Goal: Information Seeking & Learning: Check status

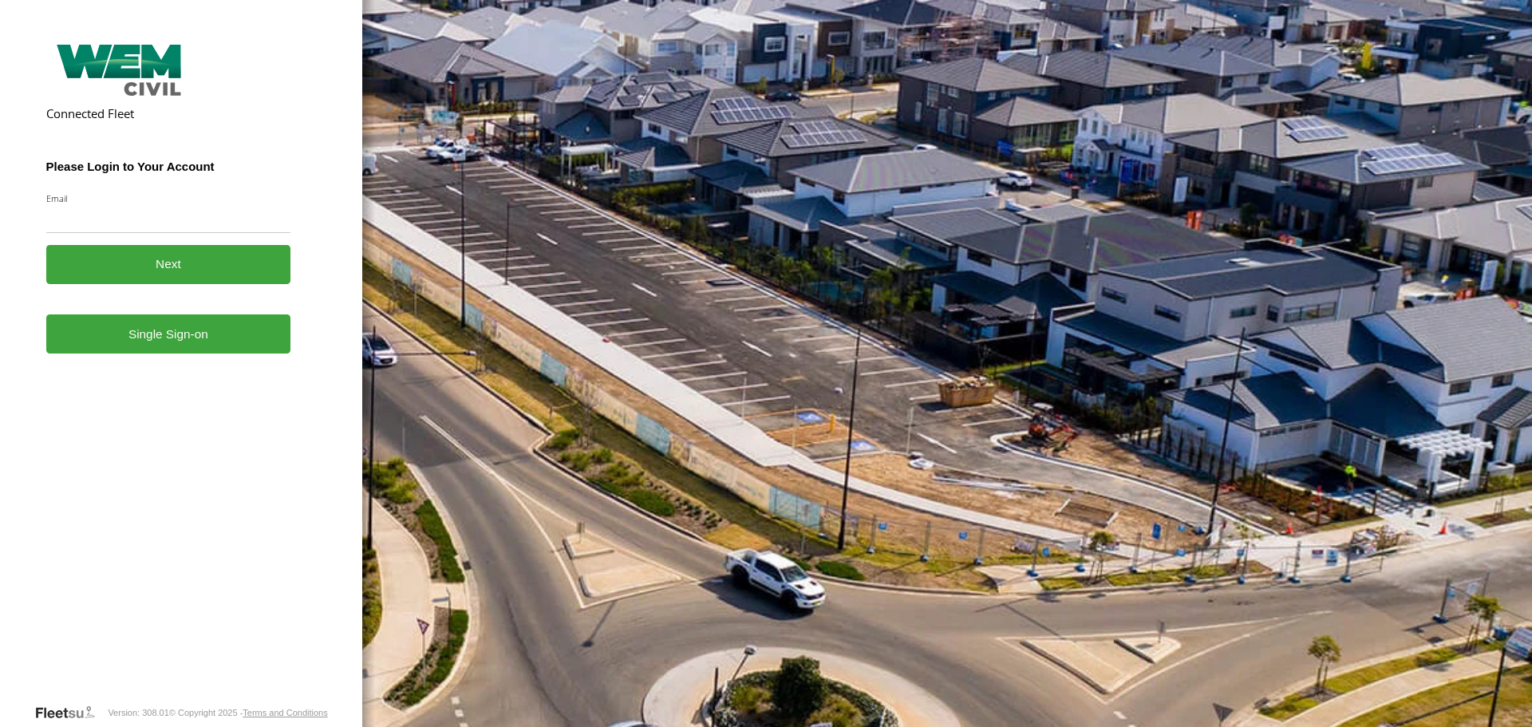
click at [219, 364] on form "Connected Fleet Please Login to Your Account Email Enter a valid login email ad…" at bounding box center [181, 370] width 271 height 665
click at [223, 347] on link "Single Sign-on" at bounding box center [168, 333] width 245 height 39
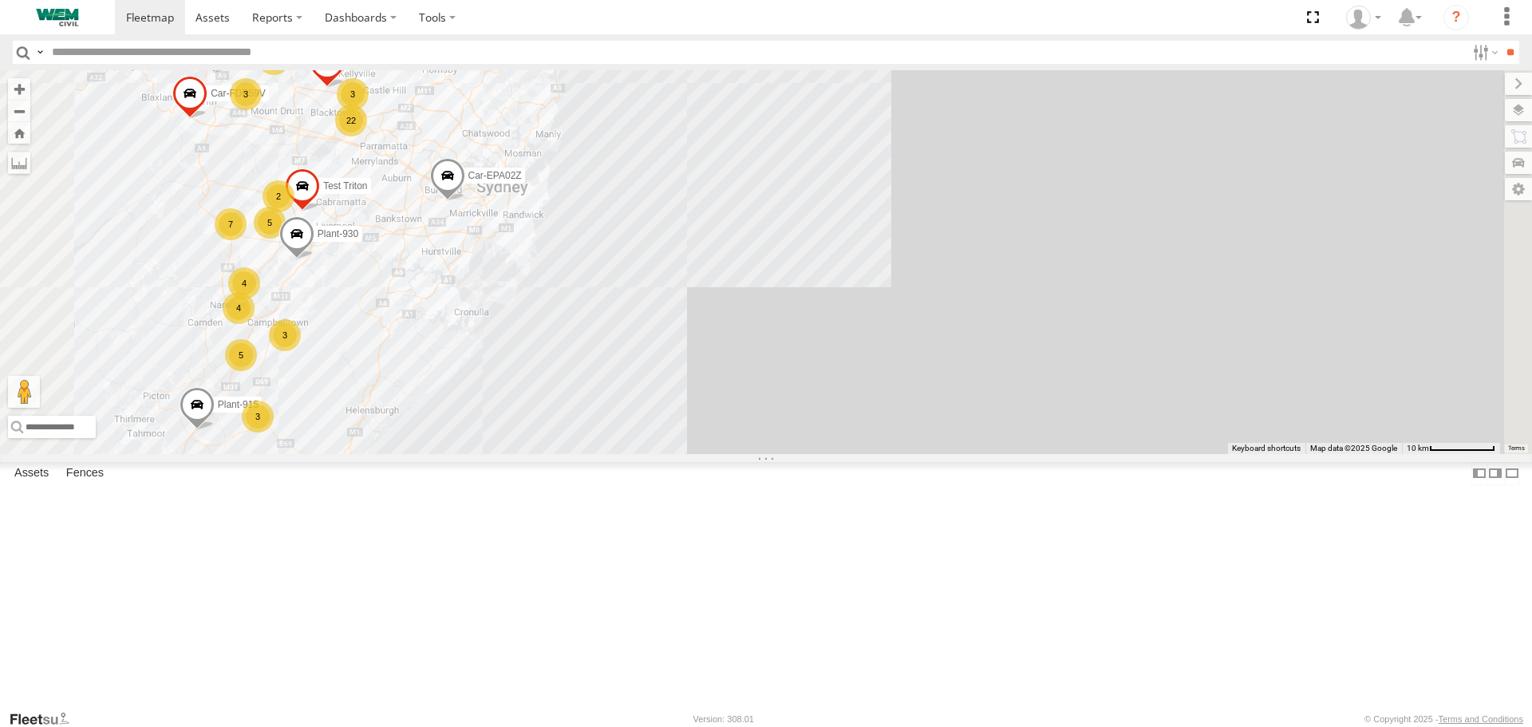
click at [209, 57] on input "text" at bounding box center [755, 52] width 1421 height 23
type input "******"
click at [1501, 41] on input "**" at bounding box center [1510, 52] width 18 height 23
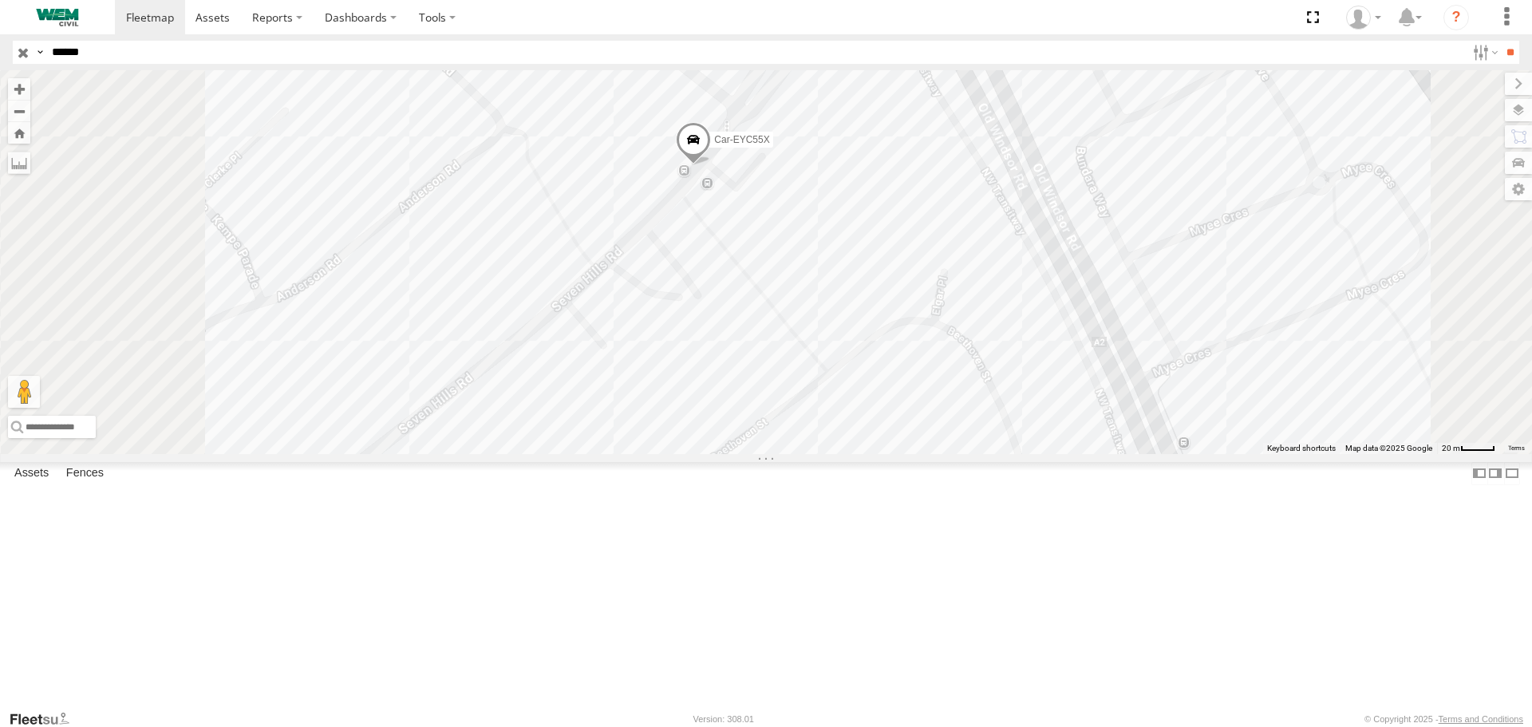
drag, startPoint x: 540, startPoint y: 284, endPoint x: 554, endPoint y: 407, distance: 123.8
click at [554, 407] on div "Car-EYC55X" at bounding box center [766, 261] width 1532 height 383
drag, startPoint x: 626, startPoint y: 354, endPoint x: 678, endPoint y: 429, distance: 91.0
click at [678, 429] on div "Car-EYC55X" at bounding box center [766, 261] width 1532 height 383
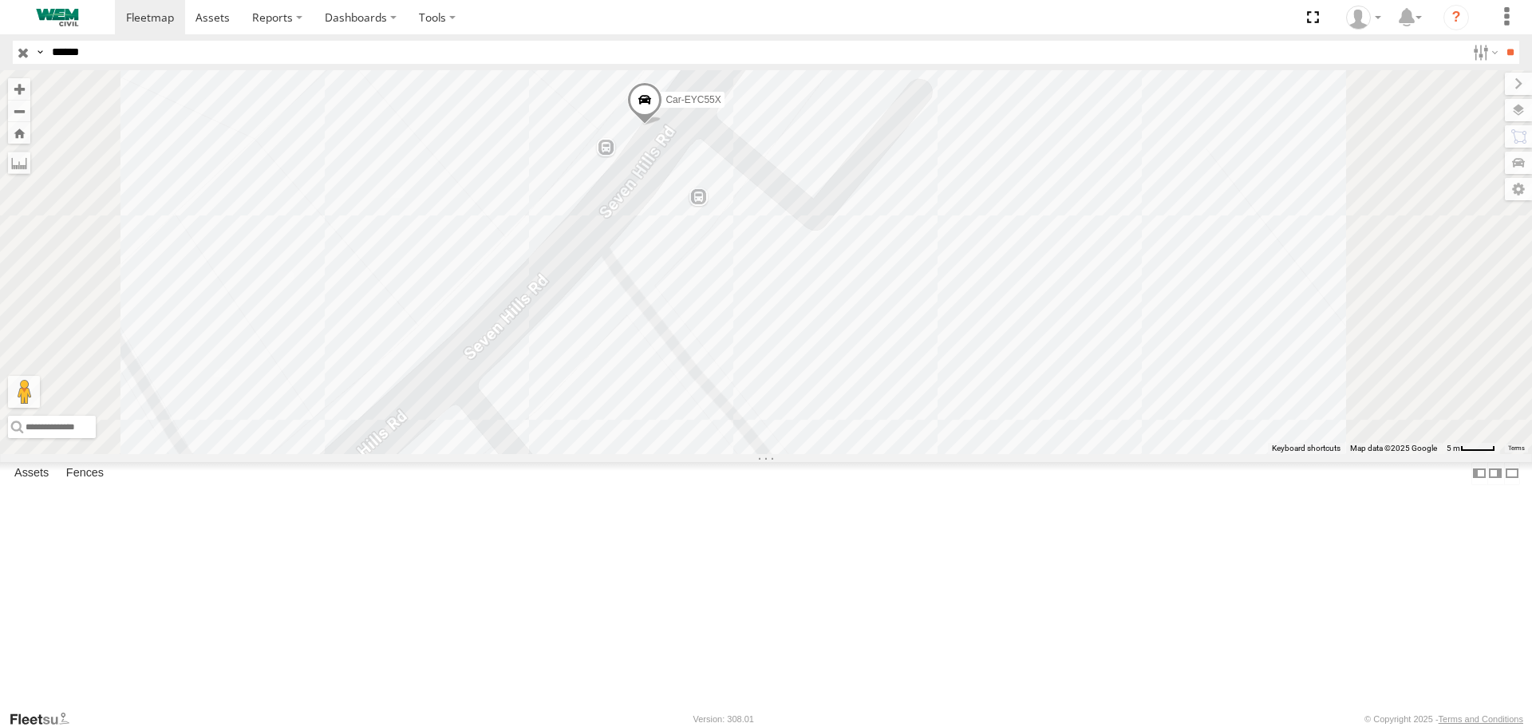
click at [627, 126] on span at bounding box center [644, 104] width 35 height 43
click at [673, 172] on div "Car-EYC55X Car-EYC55X Utes Seven Hills Rd Kings Langley -33.7599 , 150.95406 No…" at bounding box center [766, 261] width 1532 height 383
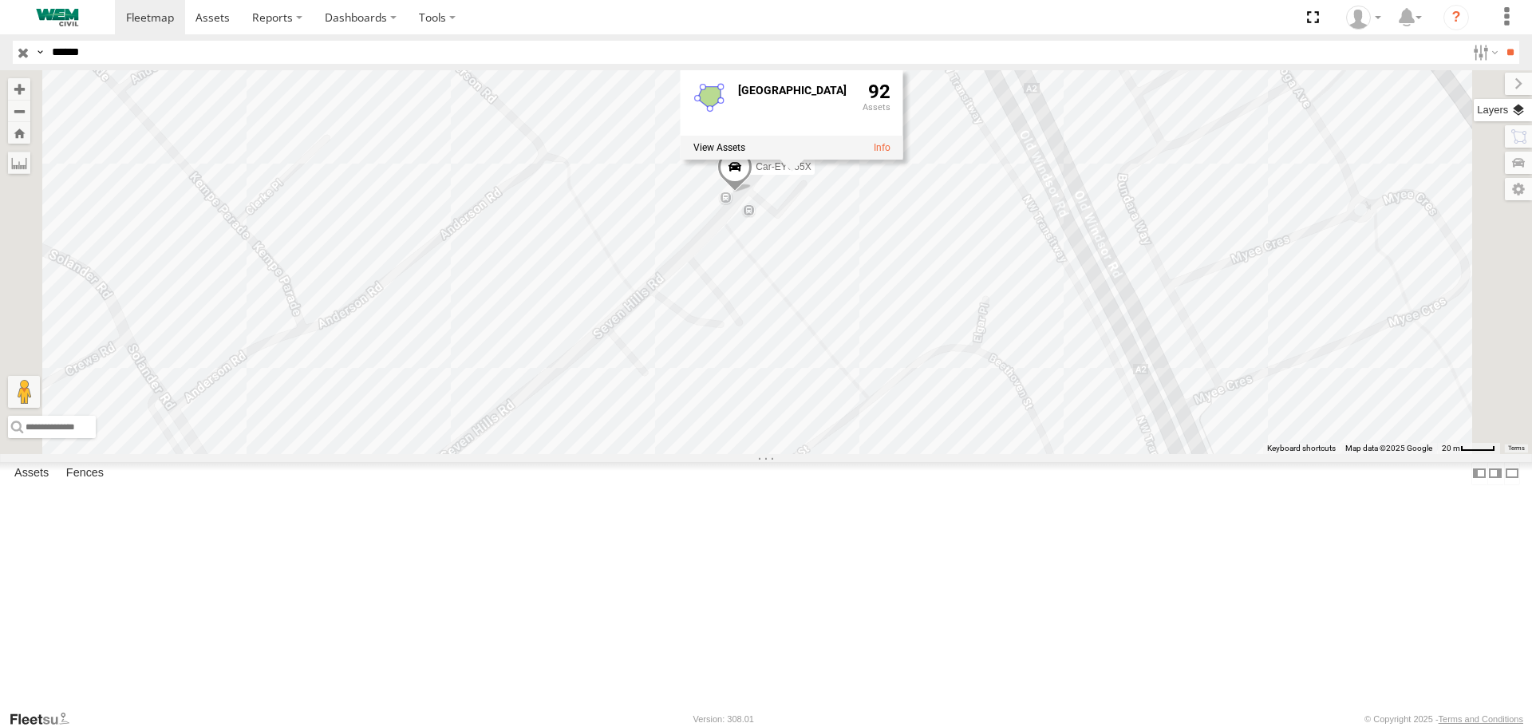
click at [1474, 113] on label at bounding box center [1503, 110] width 58 height 22
click at [0, 0] on span "Overlays" at bounding box center [0, 0] width 0 height 0
click at [0, 0] on span "Basemaps" at bounding box center [0, 0] width 0 height 0
click at [0, 0] on span "Roadmap" at bounding box center [0, 0] width 0 height 0
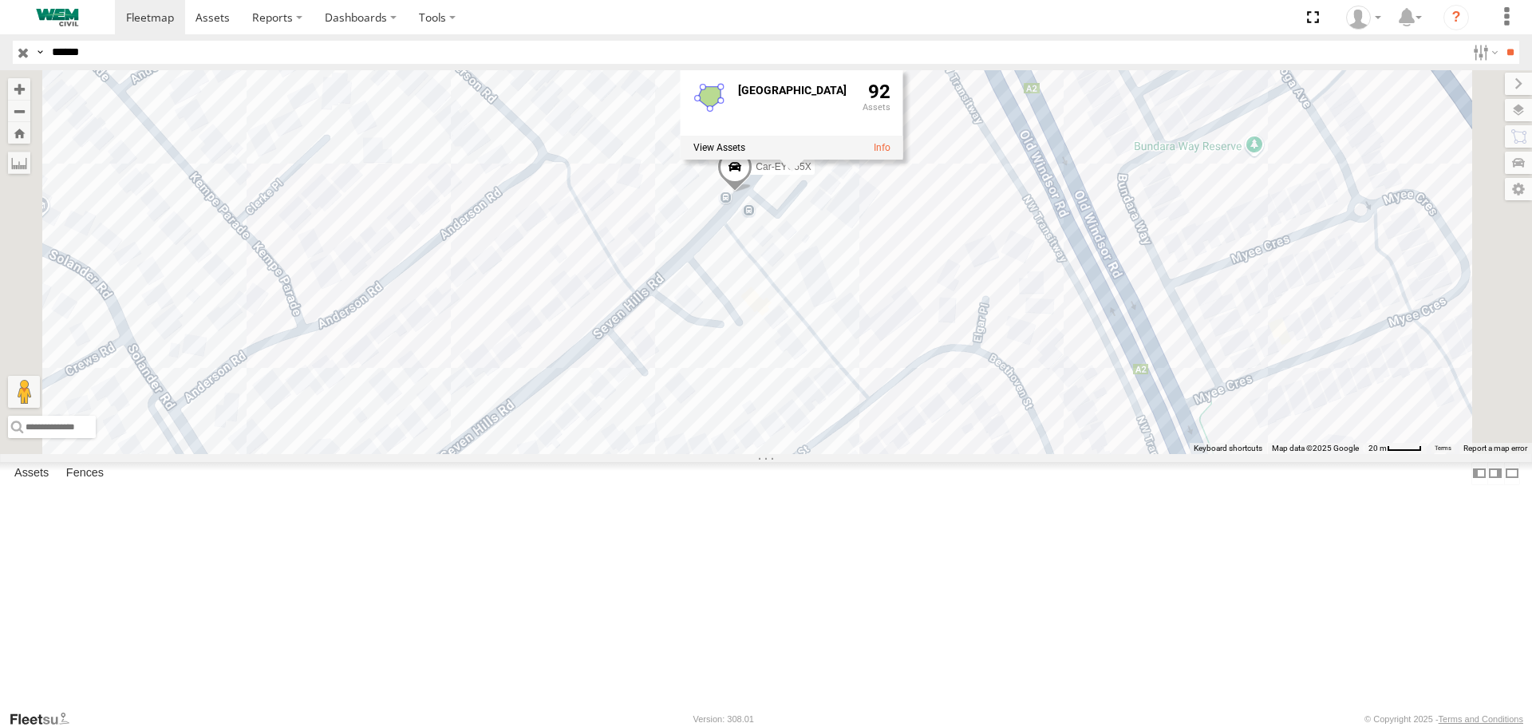
click at [0, 0] on span "Terrain" at bounding box center [0, 0] width 0 height 0
click at [0, 0] on span "Satellite" at bounding box center [0, 0] width 0 height 0
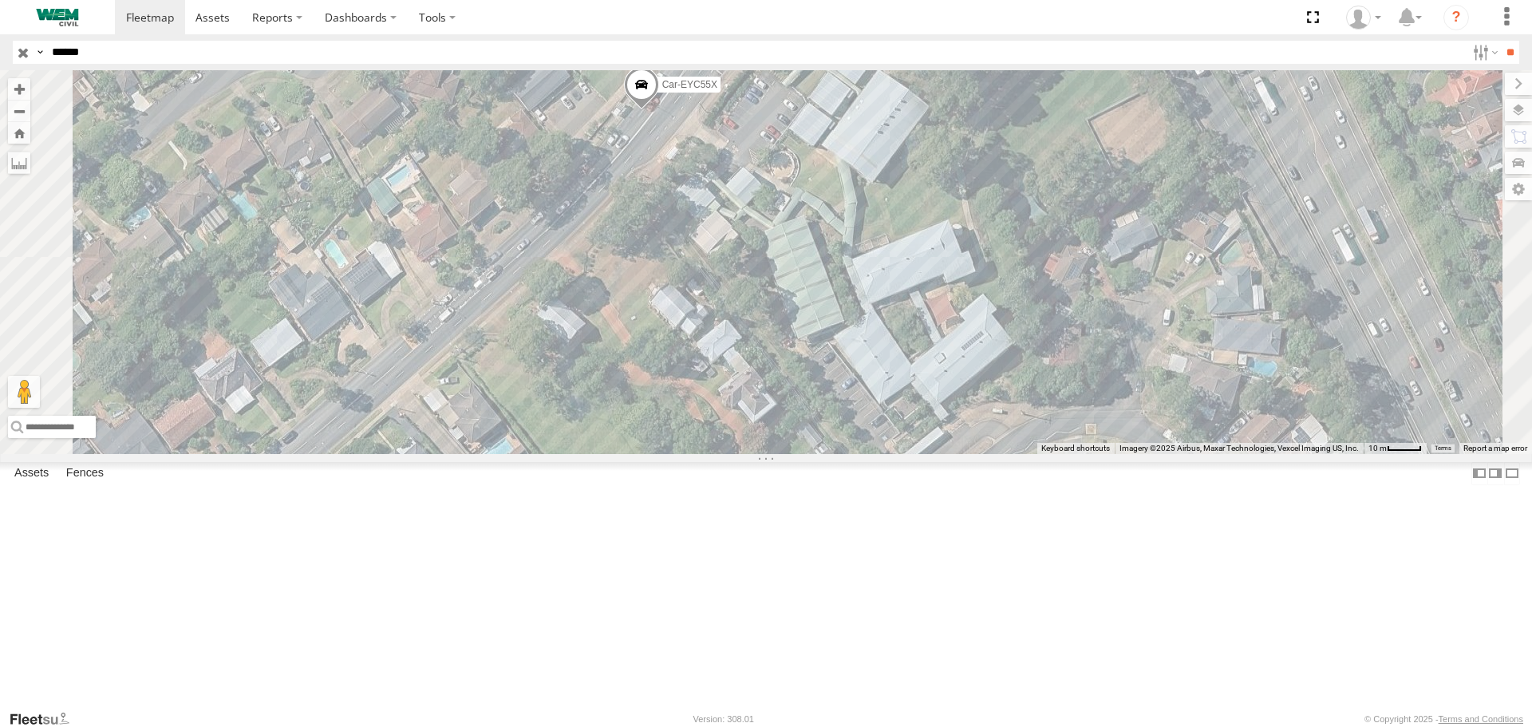
drag, startPoint x: 682, startPoint y: 332, endPoint x: 706, endPoint y: 322, distance: 26.5
click at [706, 322] on div "Car-EYC55X Greater Sydney 92" at bounding box center [766, 261] width 1532 height 383
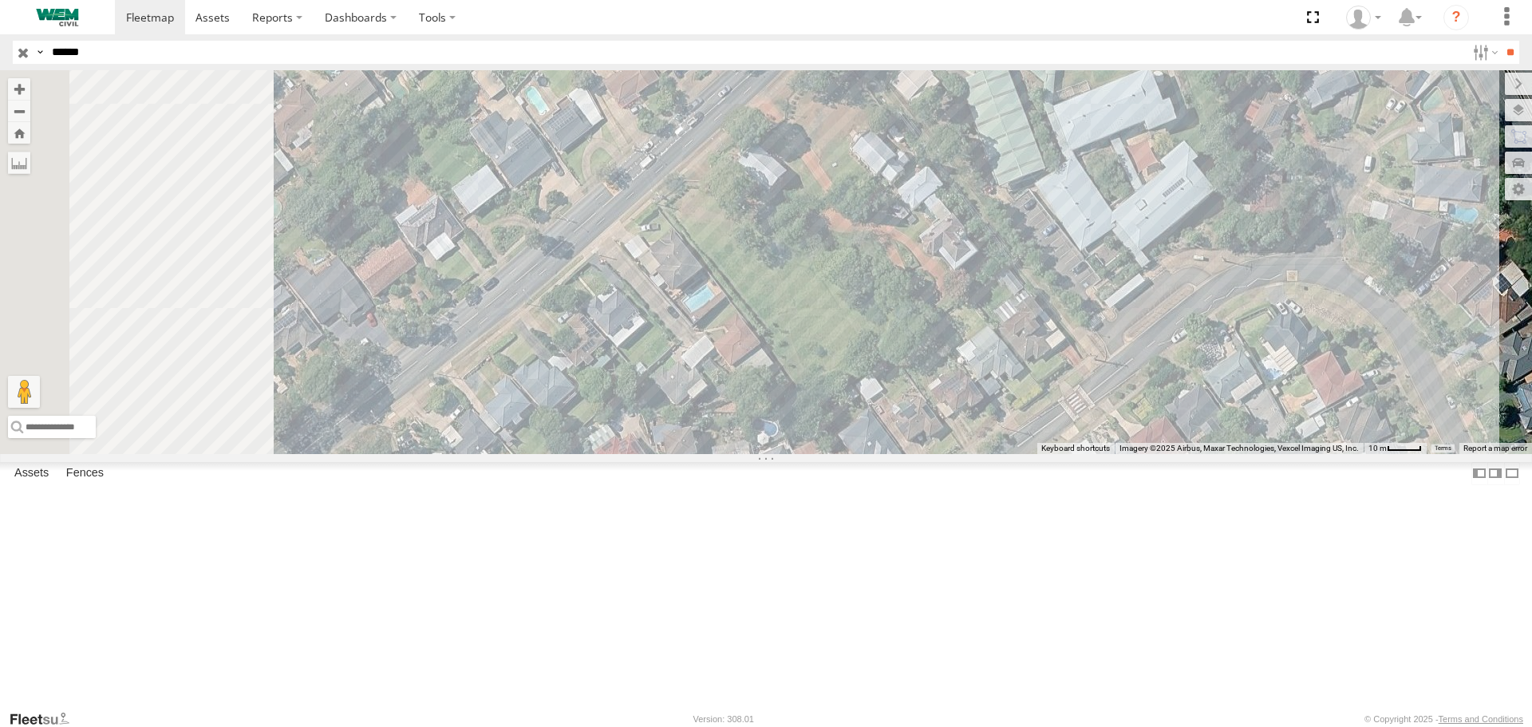
drag, startPoint x: 617, startPoint y: 346, endPoint x: 825, endPoint y: 190, distance: 259.9
click at [824, 186] on div "Car-EYC55X Greater Sydney 92" at bounding box center [766, 261] width 1532 height 383
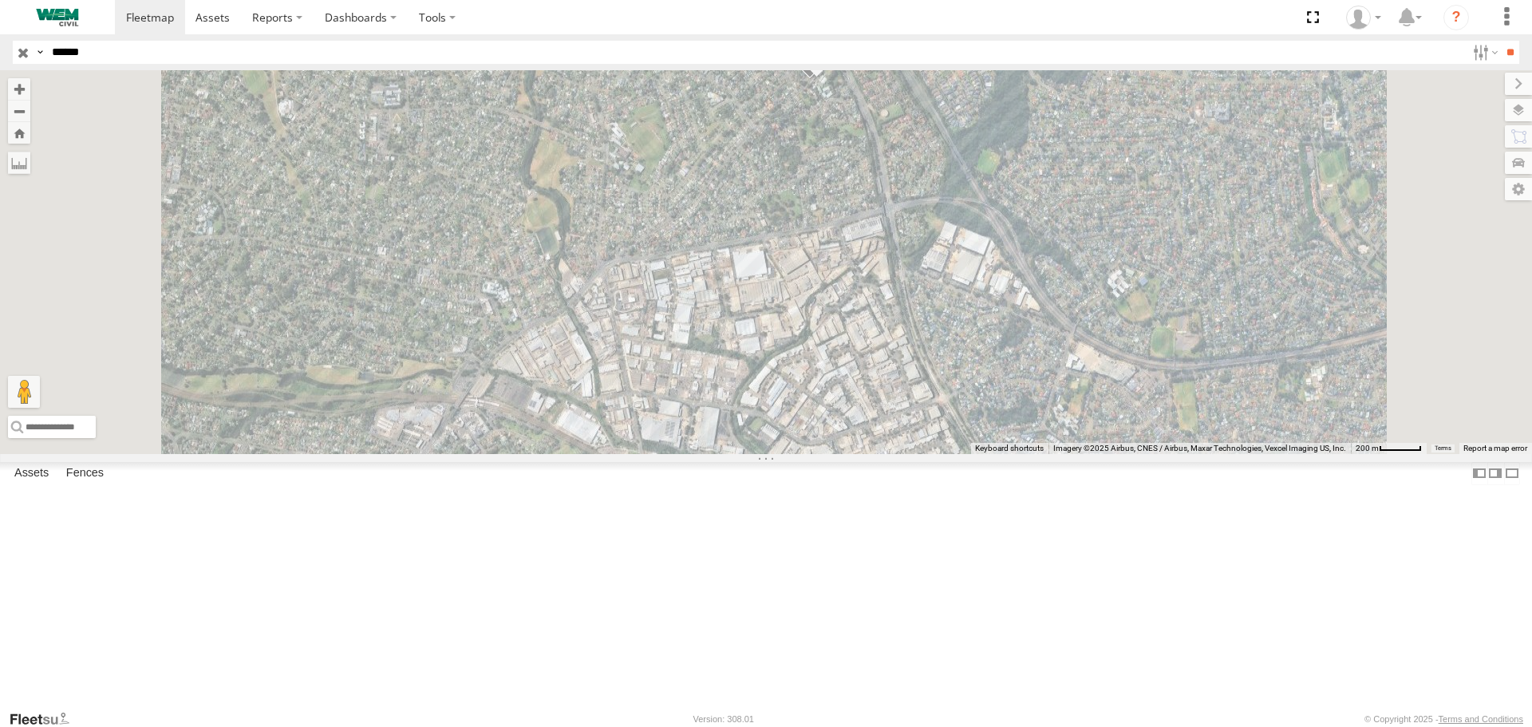
drag, startPoint x: 590, startPoint y: 465, endPoint x: 607, endPoint y: 259, distance: 205.8
click at [607, 259] on div "Car-EYC55X Greater Sydney 92" at bounding box center [766, 261] width 1532 height 383
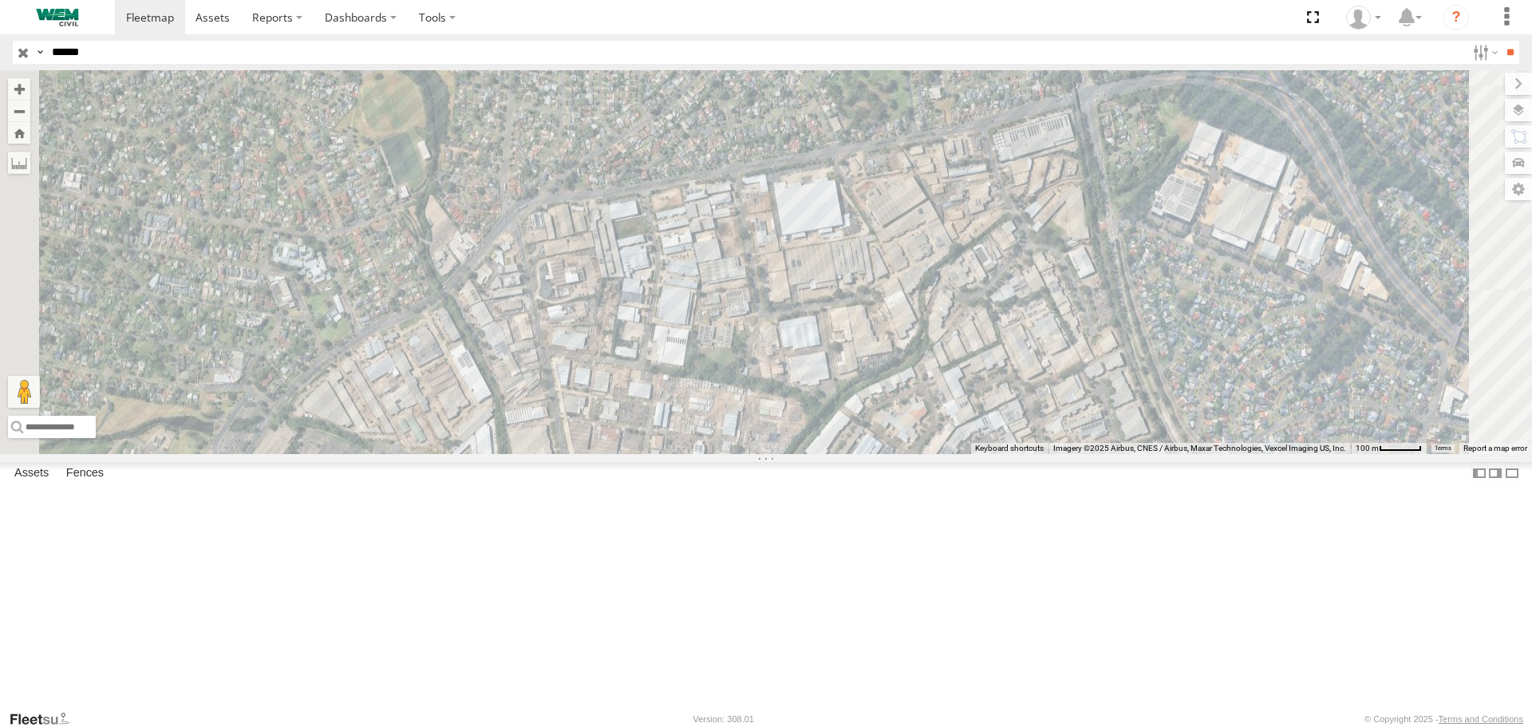
drag, startPoint x: 406, startPoint y: 547, endPoint x: 426, endPoint y: 524, distance: 30.0
click at [426, 453] on div "Car-EYC55X Greater Sydney 92" at bounding box center [766, 261] width 1532 height 383
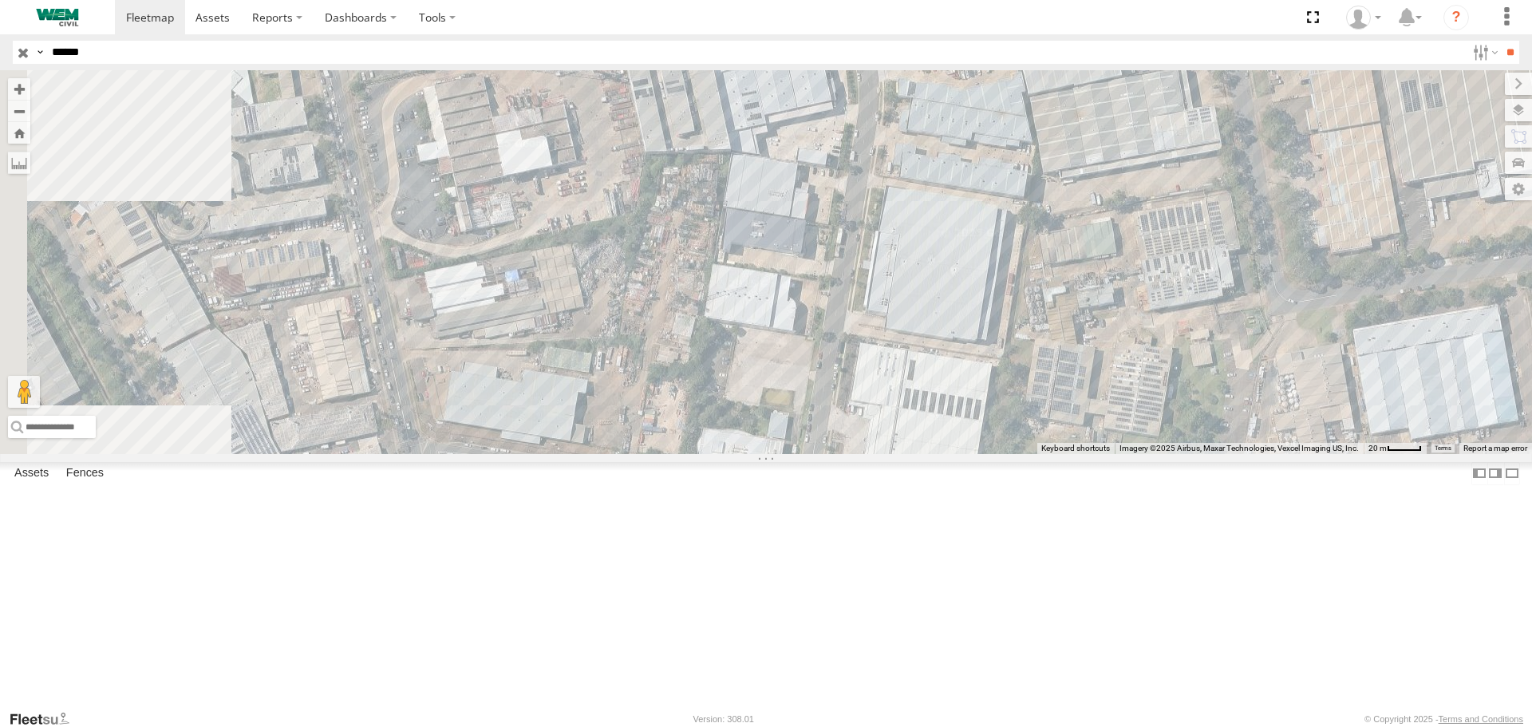
drag, startPoint x: 283, startPoint y: 397, endPoint x: 412, endPoint y: 619, distance: 257.5
click at [412, 453] on div "Car-EYC55X Greater Sydney 92" at bounding box center [766, 261] width 1532 height 383
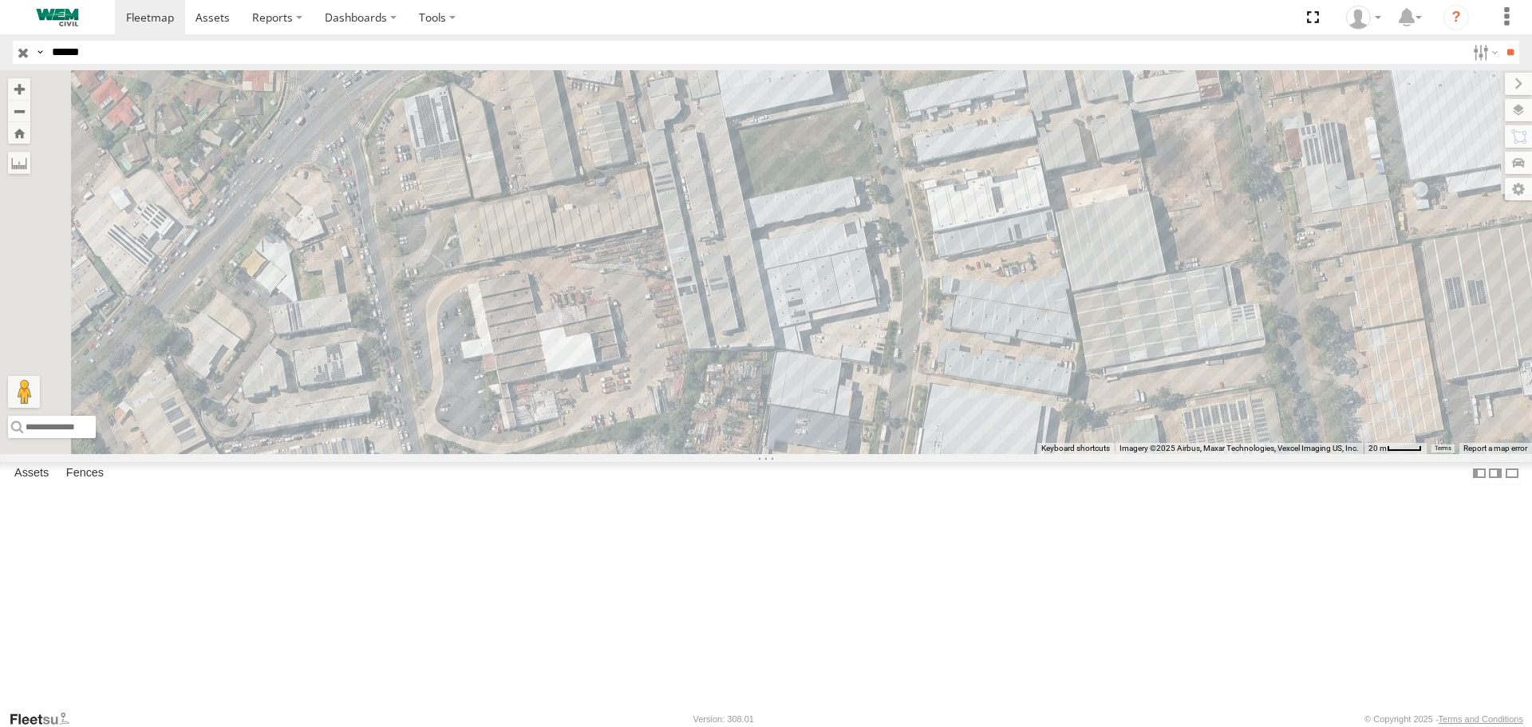
drag, startPoint x: 290, startPoint y: 393, endPoint x: 331, endPoint y: 590, distance: 201.5
click at [331, 453] on div "Car-EYC55X Greater Sydney 92" at bounding box center [766, 261] width 1532 height 383
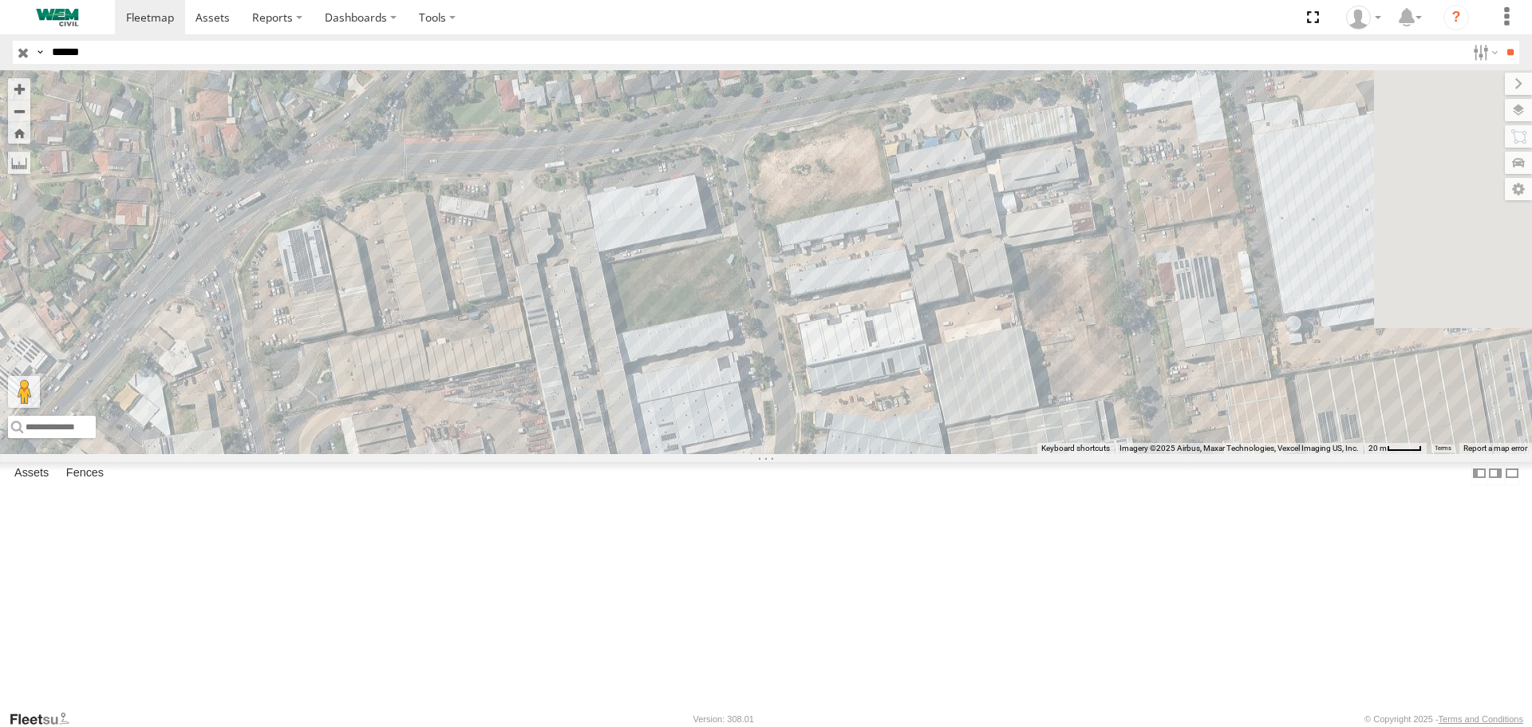
drag, startPoint x: 450, startPoint y: 303, endPoint x: 310, endPoint y: 441, distance: 196.4
click at [311, 441] on div "Car-EYC55X Greater Sydney 92" at bounding box center [766, 261] width 1532 height 383
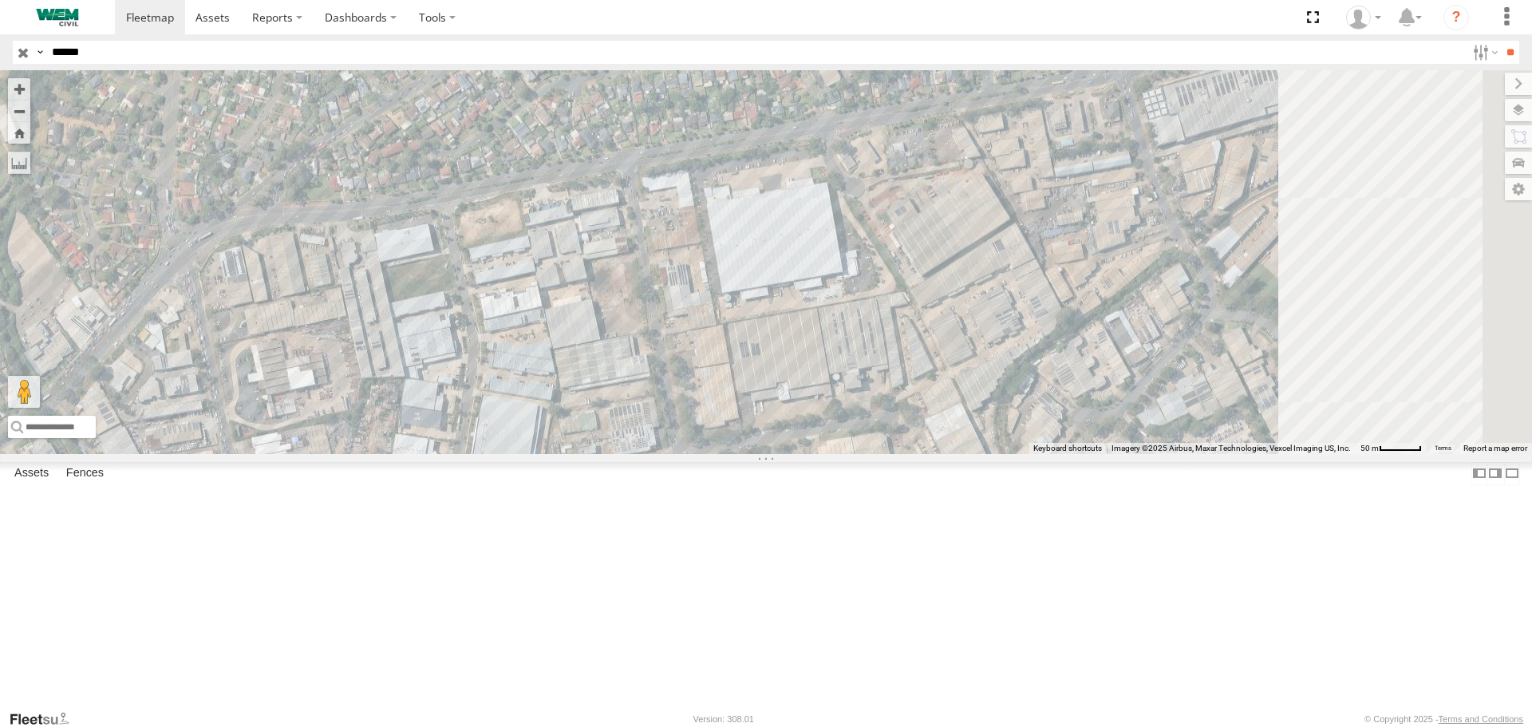
drag, startPoint x: 855, startPoint y: 360, endPoint x: 486, endPoint y: 409, distance: 372.1
click at [486, 409] on div "Car-EYC55X Greater Sydney 92" at bounding box center [766, 261] width 1532 height 383
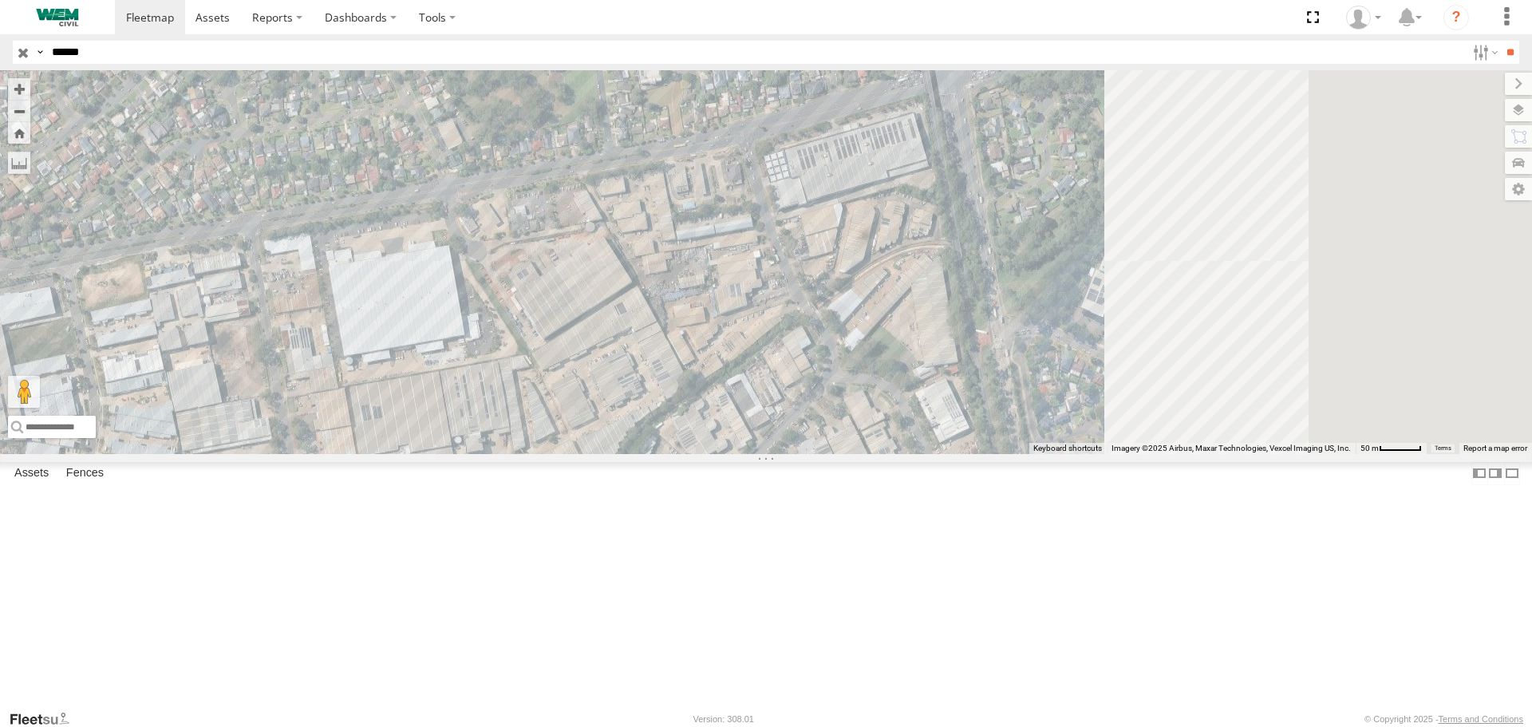
drag, startPoint x: 870, startPoint y: 374, endPoint x: 522, endPoint y: 383, distance: 348.1
click at [522, 383] on div "Car-EYC55X Greater Sydney 92" at bounding box center [766, 261] width 1532 height 383
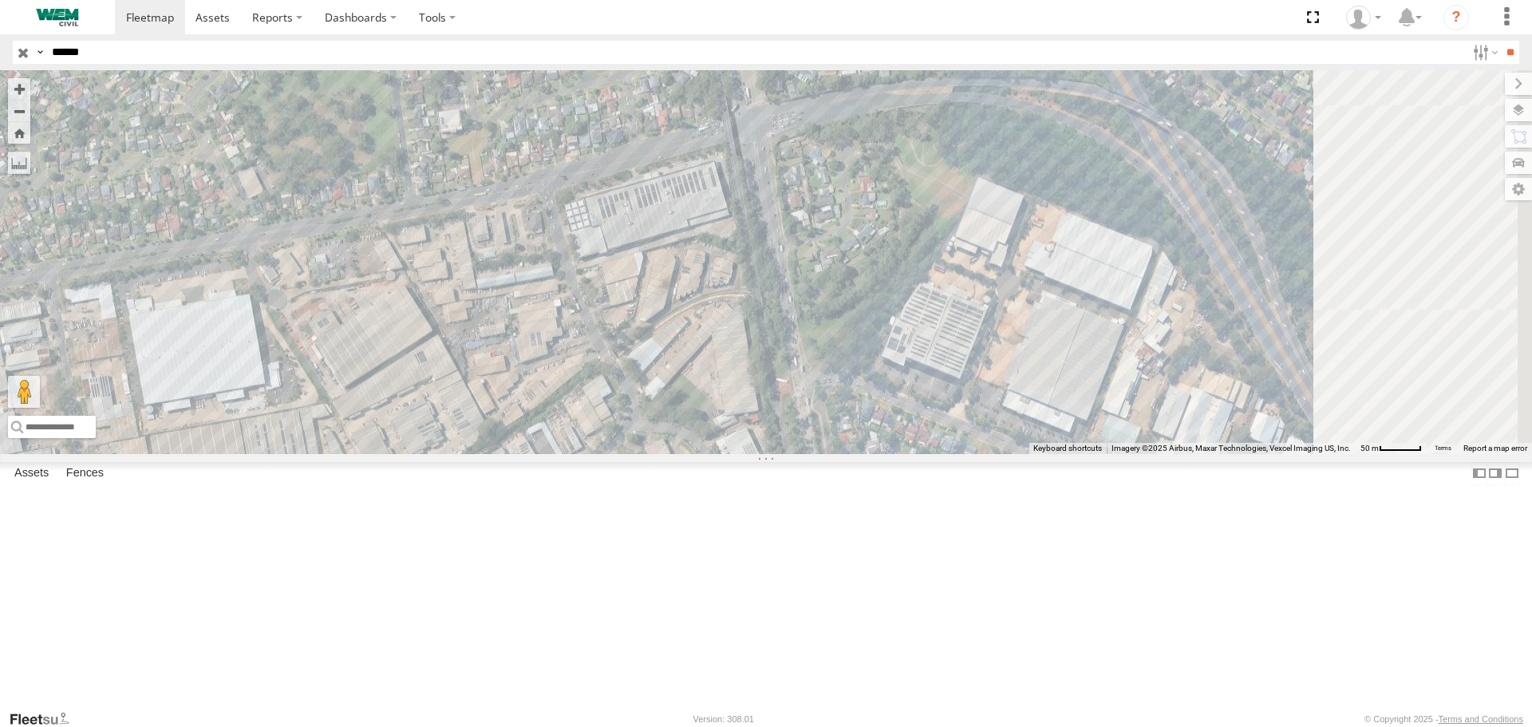
drag, startPoint x: 693, startPoint y: 307, endPoint x: 535, endPoint y: 360, distance: 166.6
click at [535, 360] on div "Car-EYC55X Greater Sydney 92" at bounding box center [766, 261] width 1532 height 383
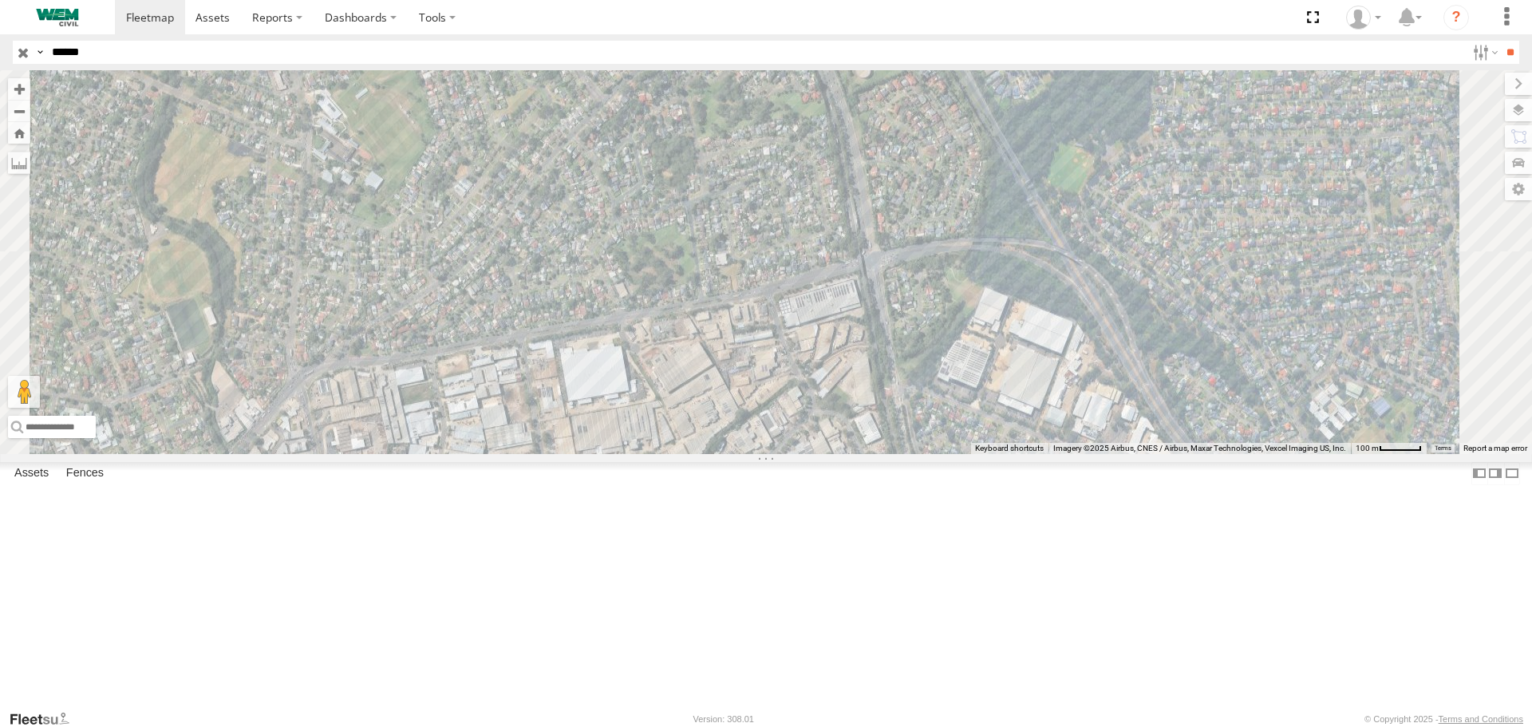
drag, startPoint x: 609, startPoint y: 332, endPoint x: 613, endPoint y: 433, distance: 101.4
click at [613, 433] on div "Car-EYC55X Greater Sydney 92" at bounding box center [766, 261] width 1532 height 383
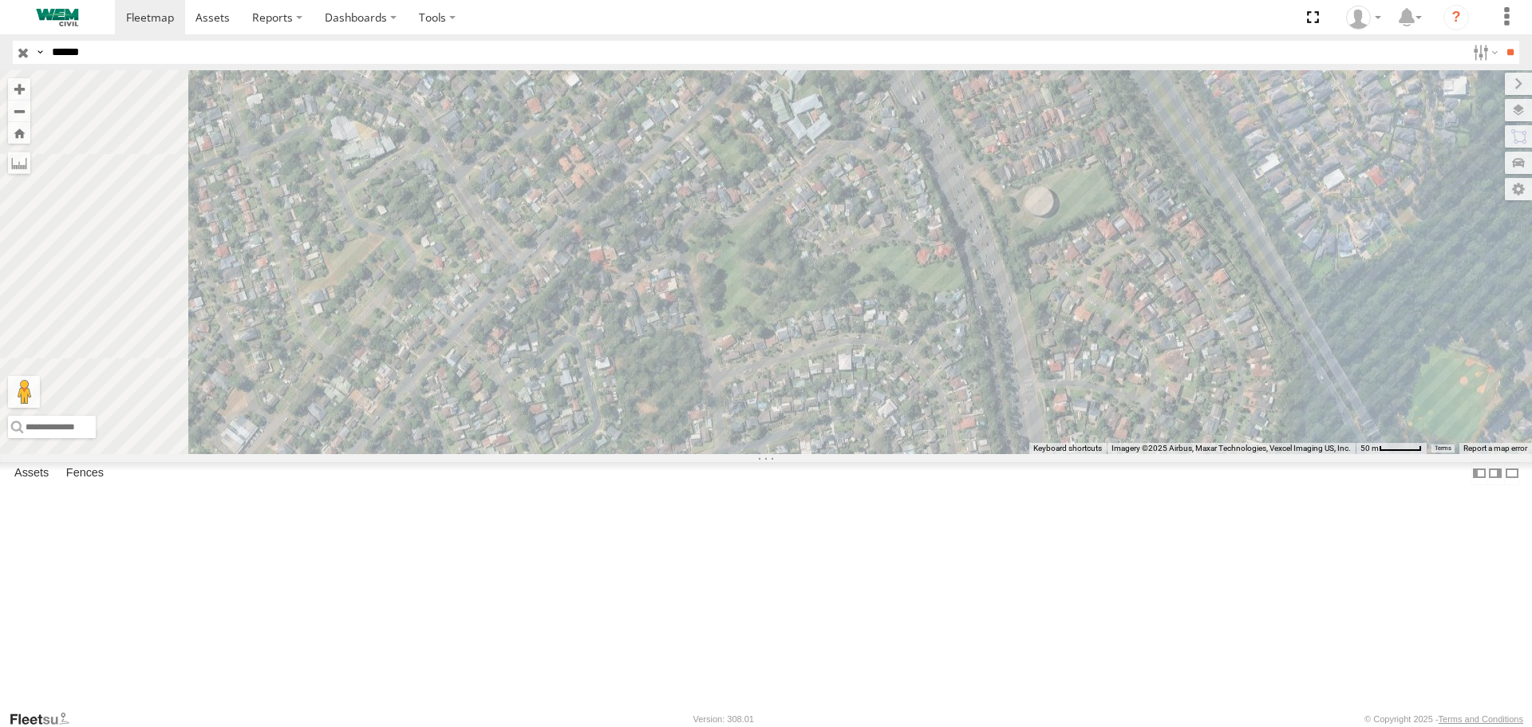
drag, startPoint x: 536, startPoint y: 200, endPoint x: 664, endPoint y: 320, distance: 176.2
click at [662, 441] on div "Car-EYC55X Greater Sydney 92" at bounding box center [766, 261] width 1532 height 383
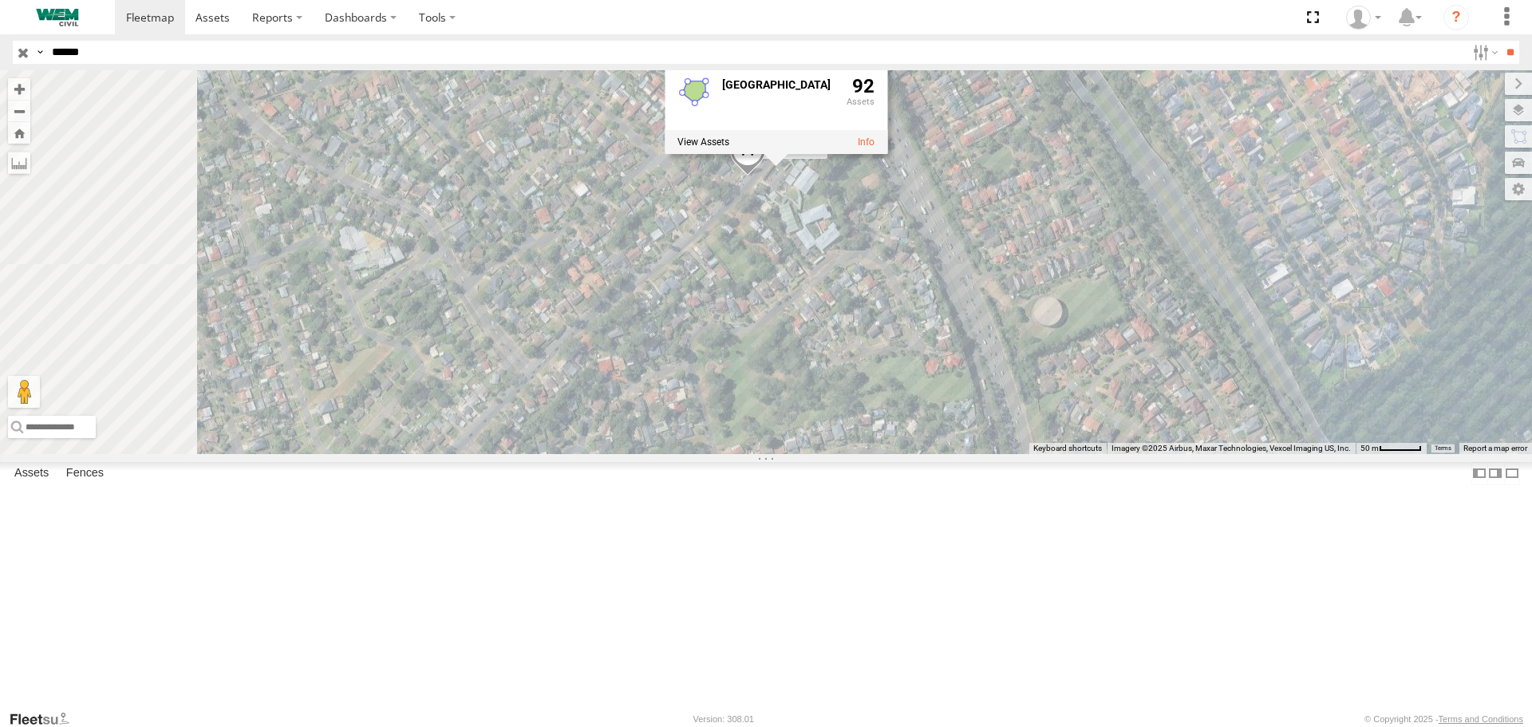
drag, startPoint x: 654, startPoint y: 295, endPoint x: 662, endPoint y: 419, distance: 124.0
click at [662, 419] on div "Car-EYC55X Greater Sydney 92" at bounding box center [766, 261] width 1532 height 383
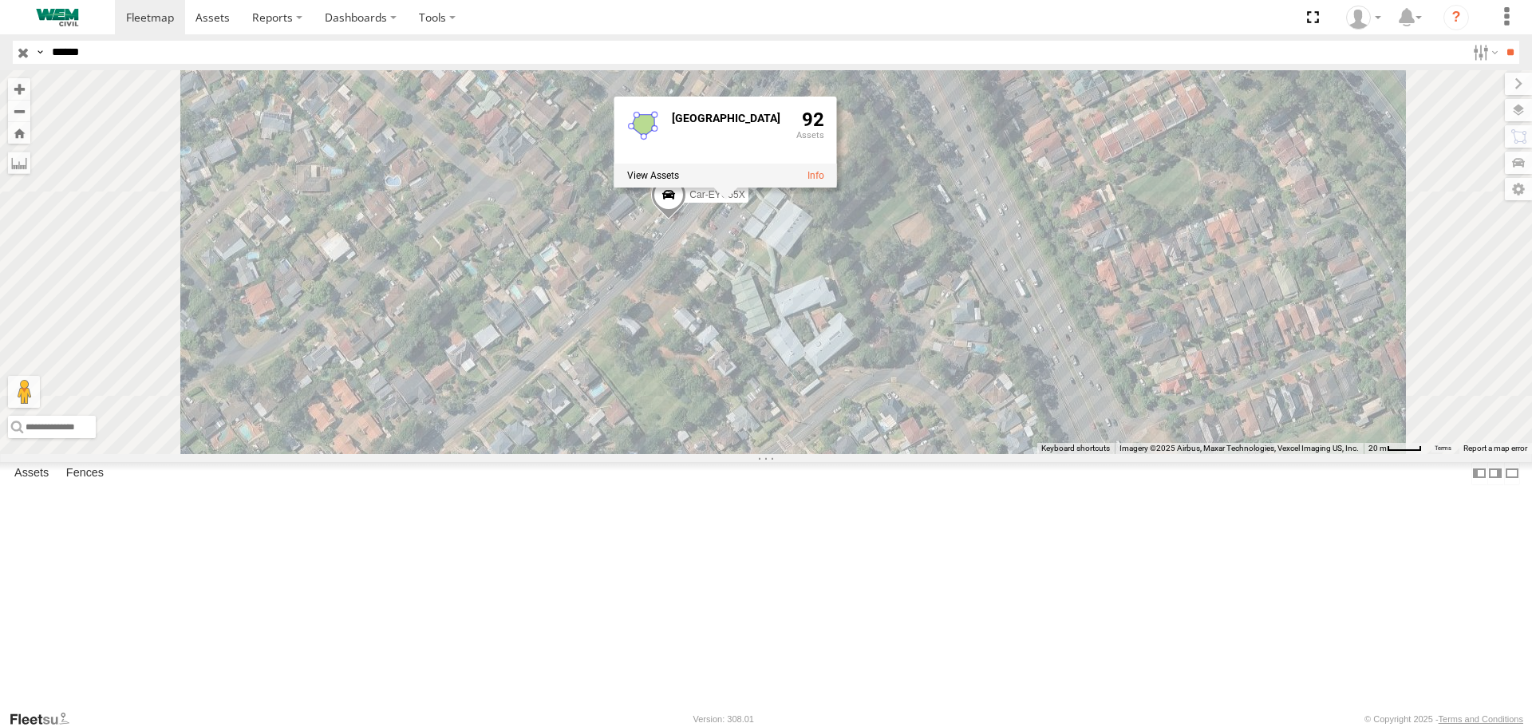
drag, startPoint x: 536, startPoint y: 255, endPoint x: 567, endPoint y: 374, distance: 123.7
click at [565, 390] on div "Car-EYC55X Greater Sydney 92" at bounding box center [766, 261] width 1532 height 383
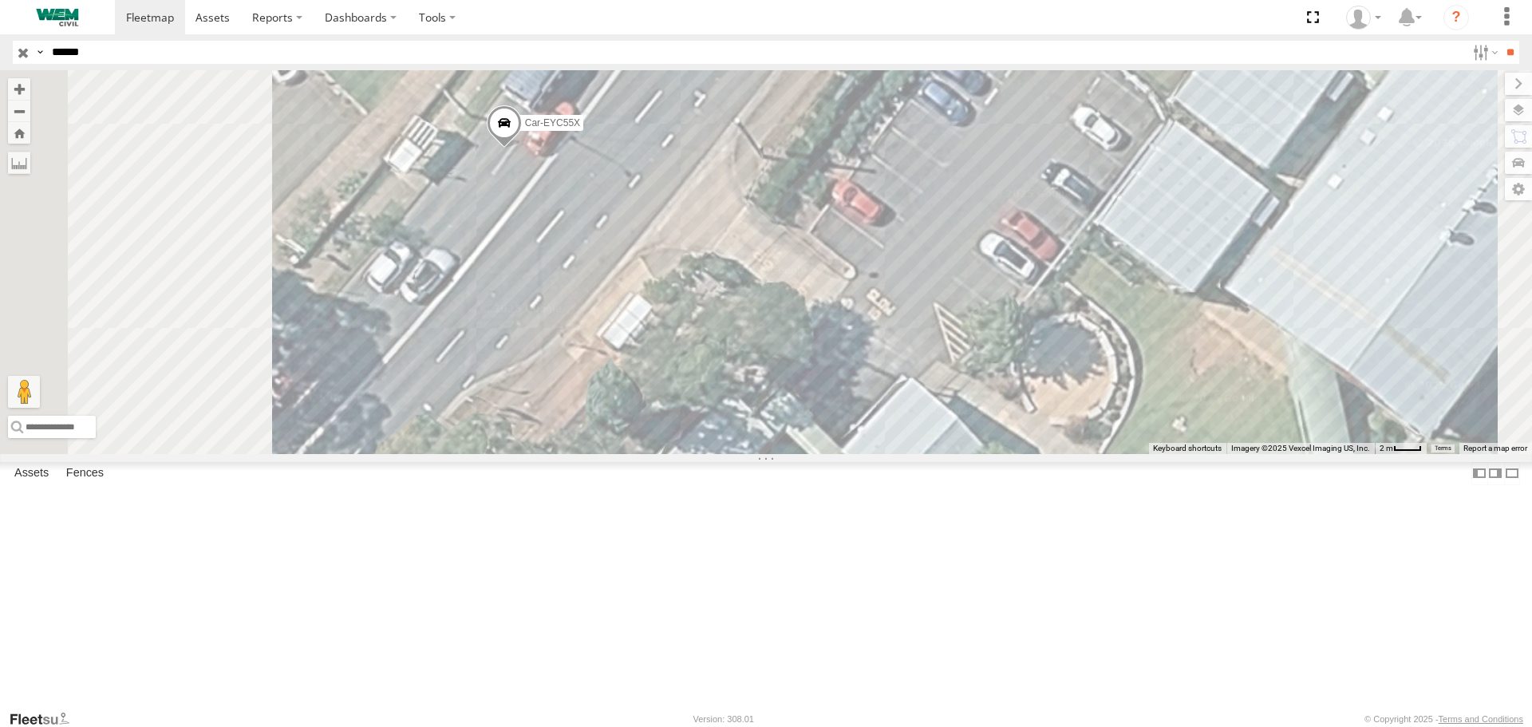
drag, startPoint x: 402, startPoint y: 317, endPoint x: 526, endPoint y: 271, distance: 132.1
click at [526, 271] on div "Car-EYC55X Greater Sydney 92" at bounding box center [766, 261] width 1532 height 383
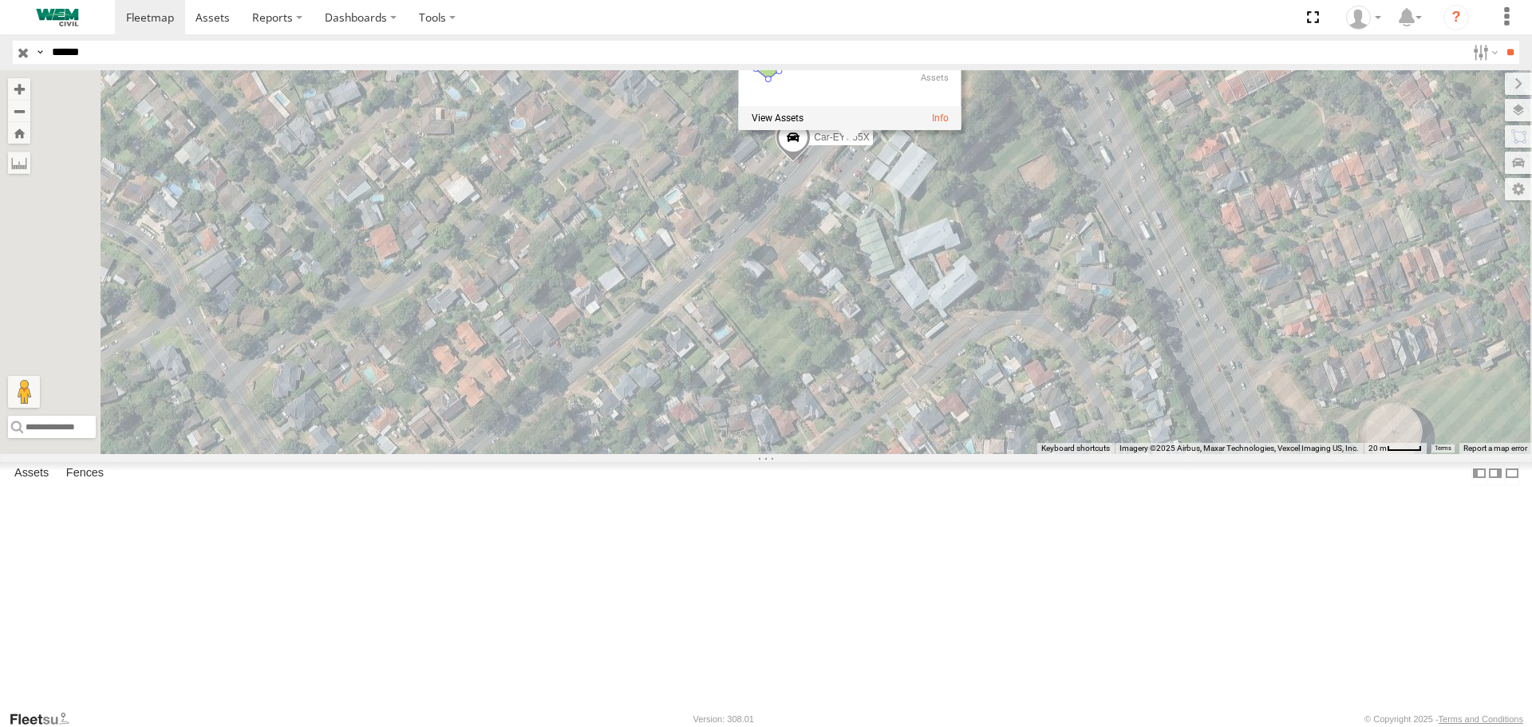
click at [811, 148] on div "Car-EYC55X Greater Sydney 92" at bounding box center [766, 261] width 1532 height 383
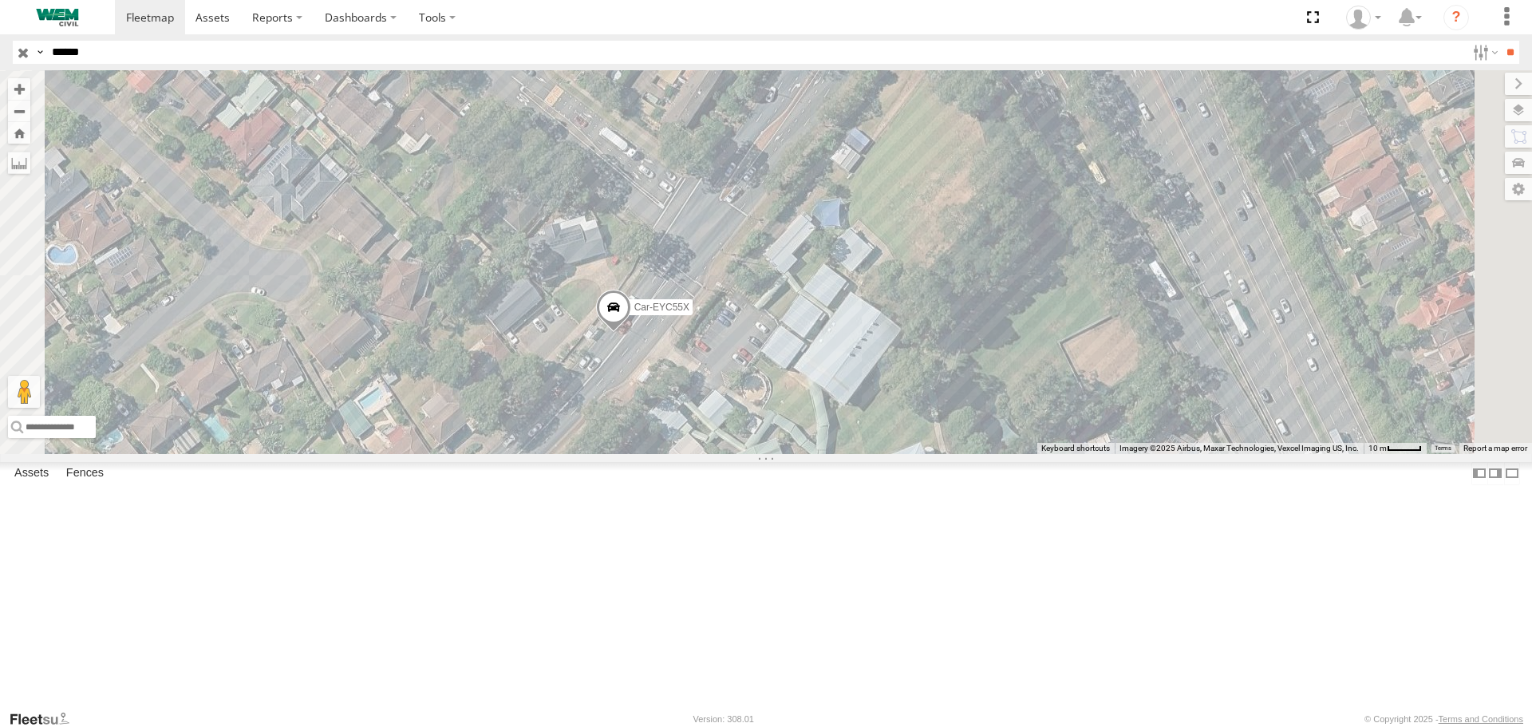
drag, startPoint x: 687, startPoint y: 215, endPoint x: 706, endPoint y: 318, distance: 104.6
click at [706, 318] on div "Car-EYC55X Greater Sydney 92" at bounding box center [766, 261] width 1532 height 383
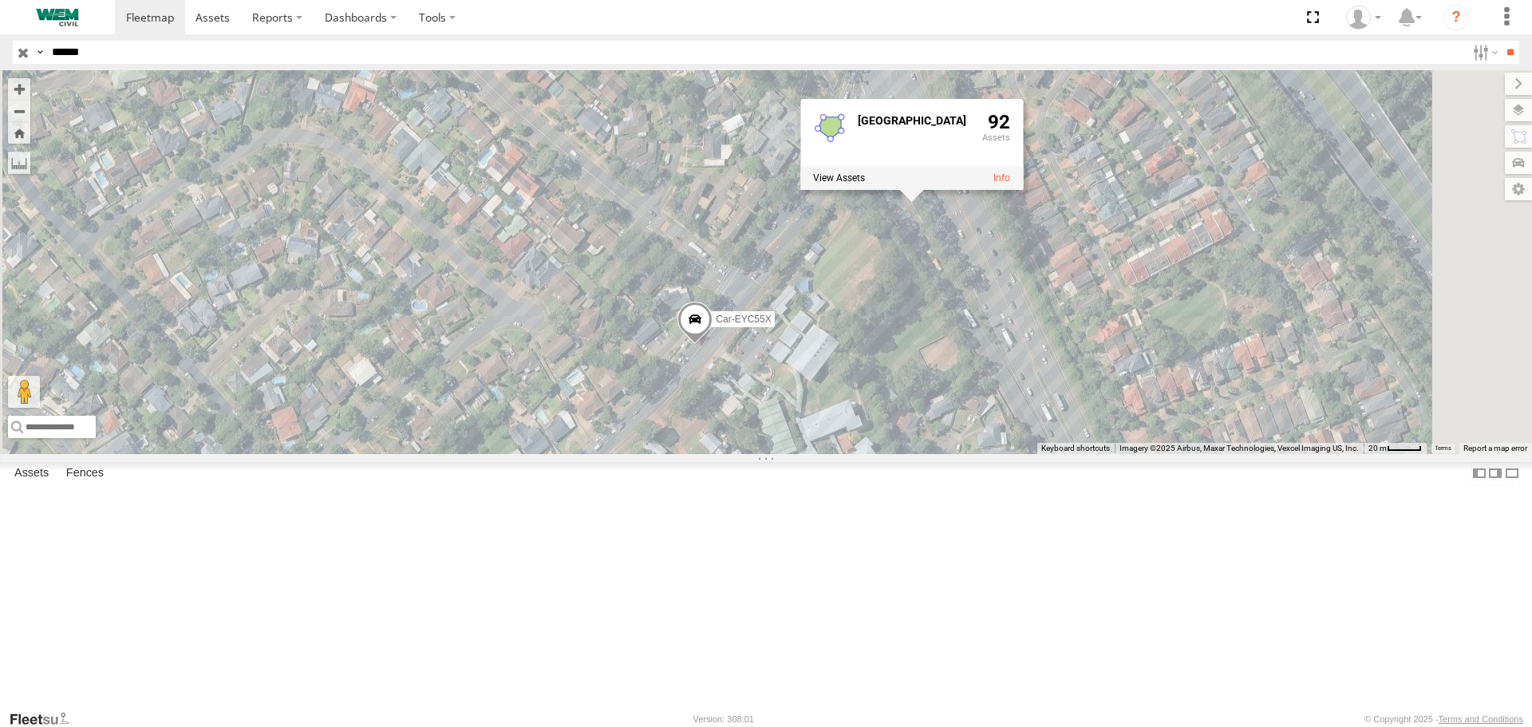
drag, startPoint x: 747, startPoint y: 299, endPoint x: 670, endPoint y: 397, distance: 124.4
click at [670, 397] on div "Car-EYC55X Greater Sydney 92" at bounding box center [766, 261] width 1532 height 383
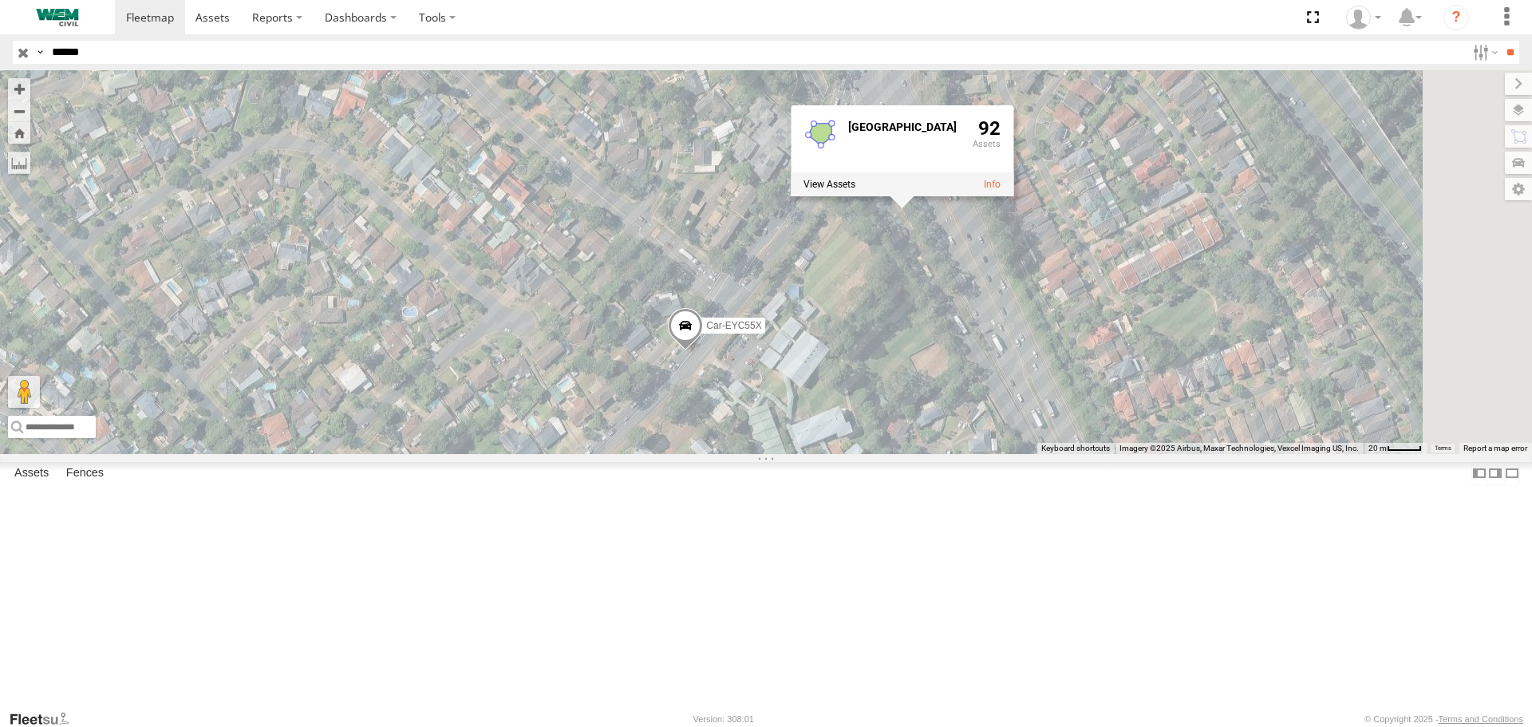
click at [723, 150] on div "Car-EYC55X Greater Sydney 92" at bounding box center [766, 261] width 1532 height 383
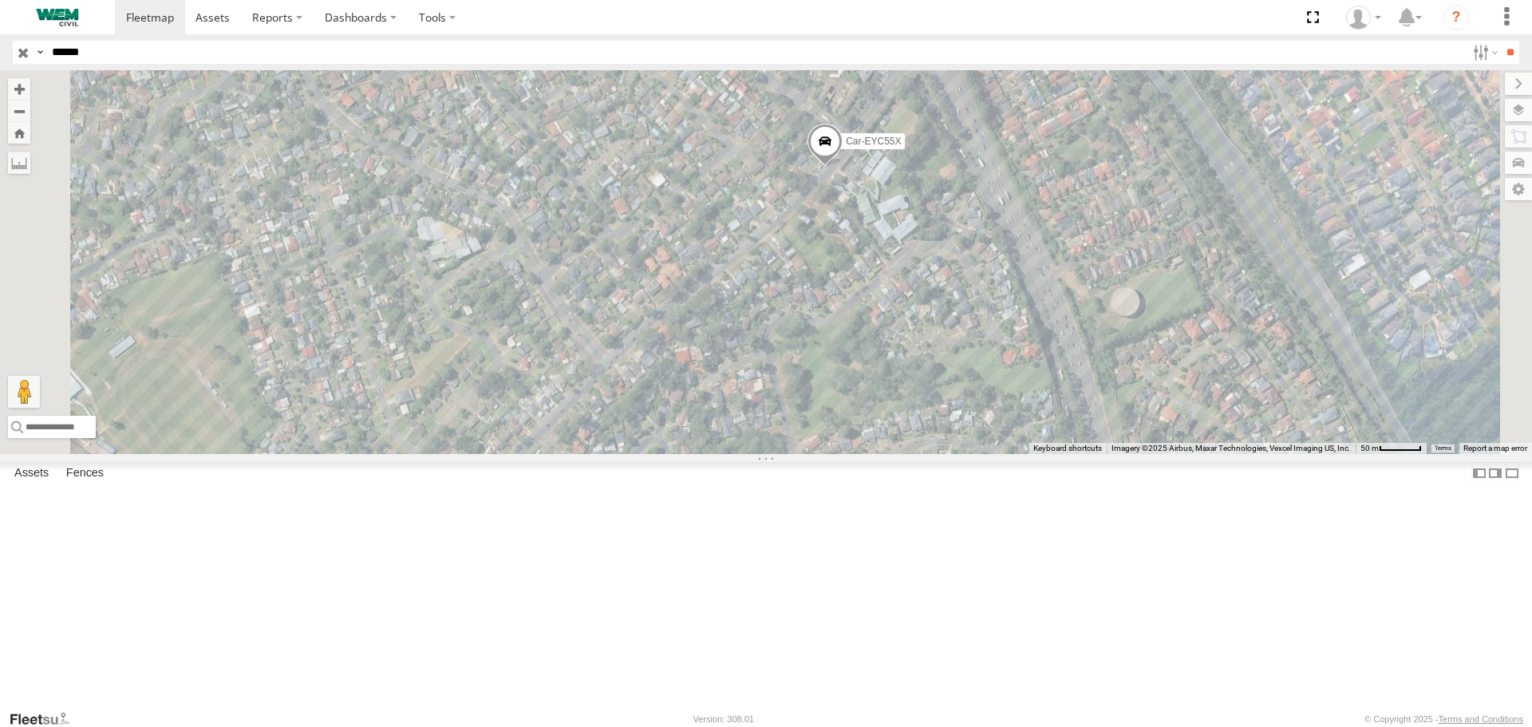
drag, startPoint x: 602, startPoint y: 424, endPoint x: 709, endPoint y: 284, distance: 175.9
click at [704, 287] on div "Car-EYC55X Greater Sydney 92" at bounding box center [766, 261] width 1532 height 383
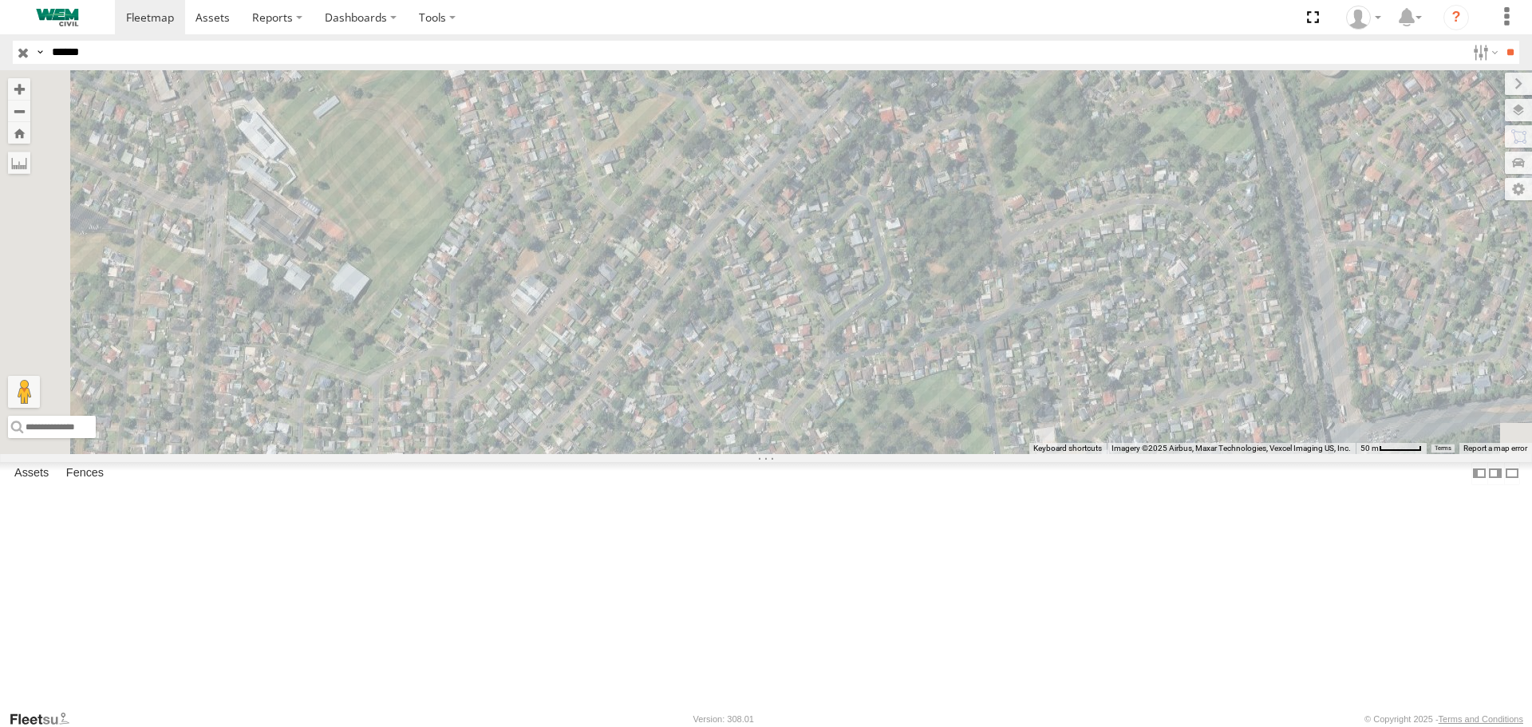
drag, startPoint x: 526, startPoint y: 477, endPoint x: 642, endPoint y: 347, distance: 173.5
click at [635, 351] on div "Car-EYC55X Greater Sydney 92" at bounding box center [766, 261] width 1532 height 383
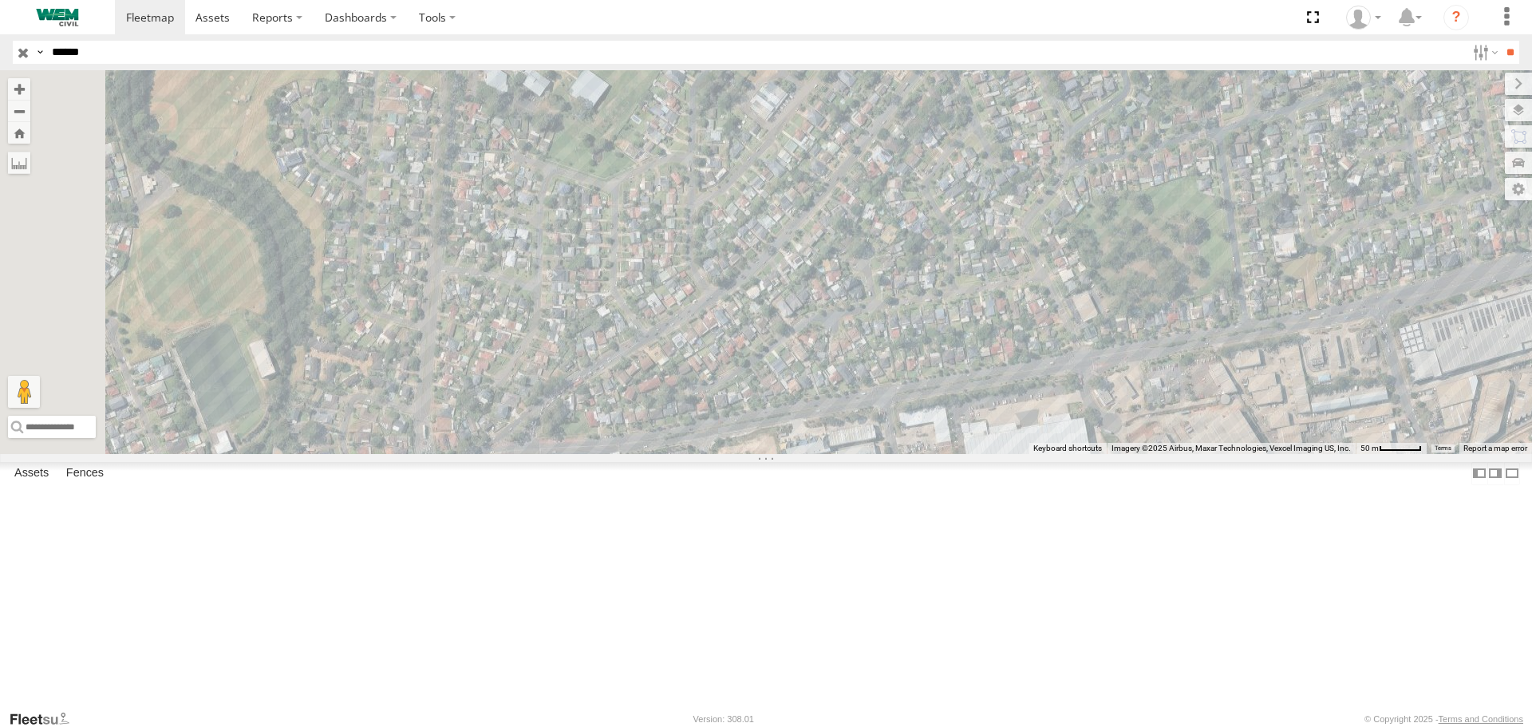
drag, startPoint x: 506, startPoint y: 494, endPoint x: 706, endPoint y: 340, distance: 252.1
click at [706, 340] on div "Car-EYC55X Greater Sydney 92" at bounding box center [766, 261] width 1532 height 383
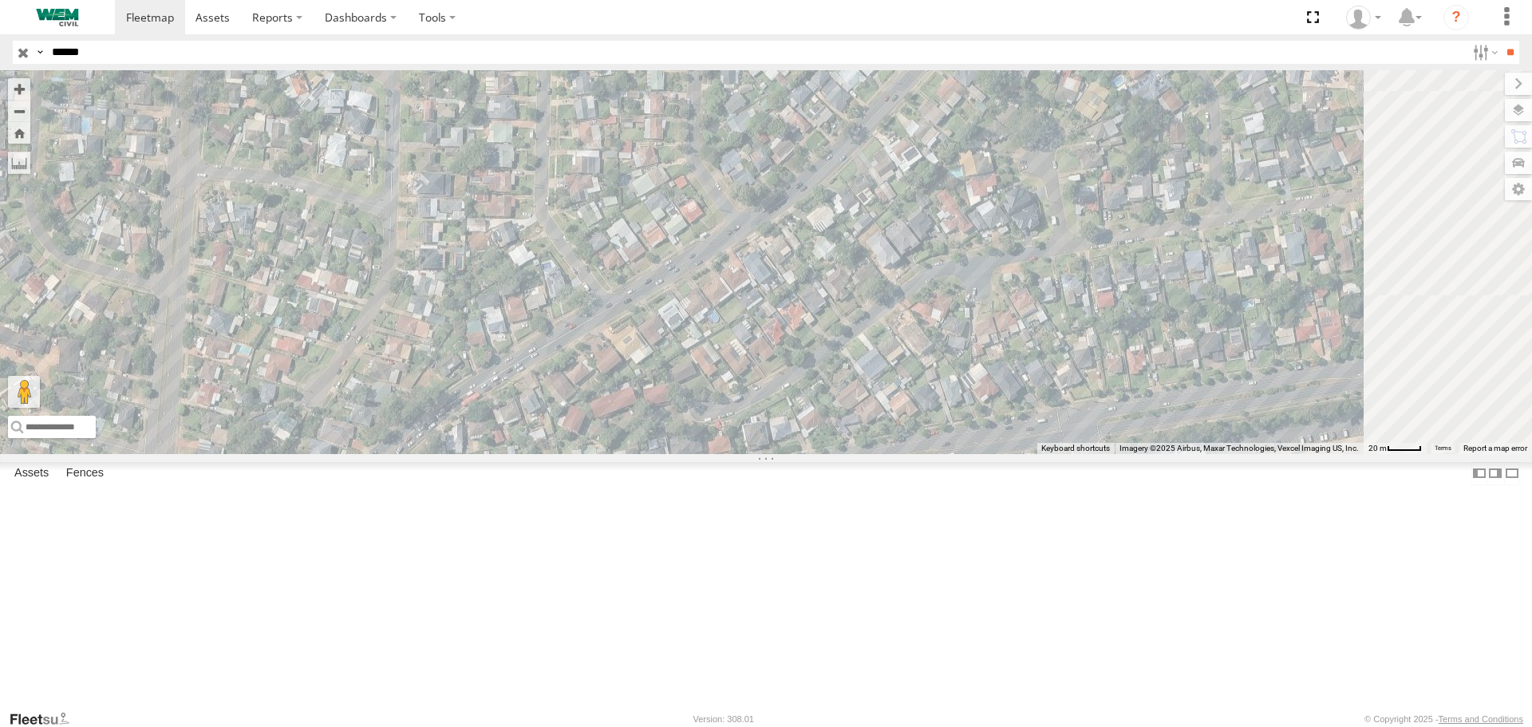
drag, startPoint x: 550, startPoint y: 496, endPoint x: 317, endPoint y: 645, distance: 276.3
click at [317, 453] on div "Car-EYC55X Greater Sydney 92" at bounding box center [766, 261] width 1532 height 383
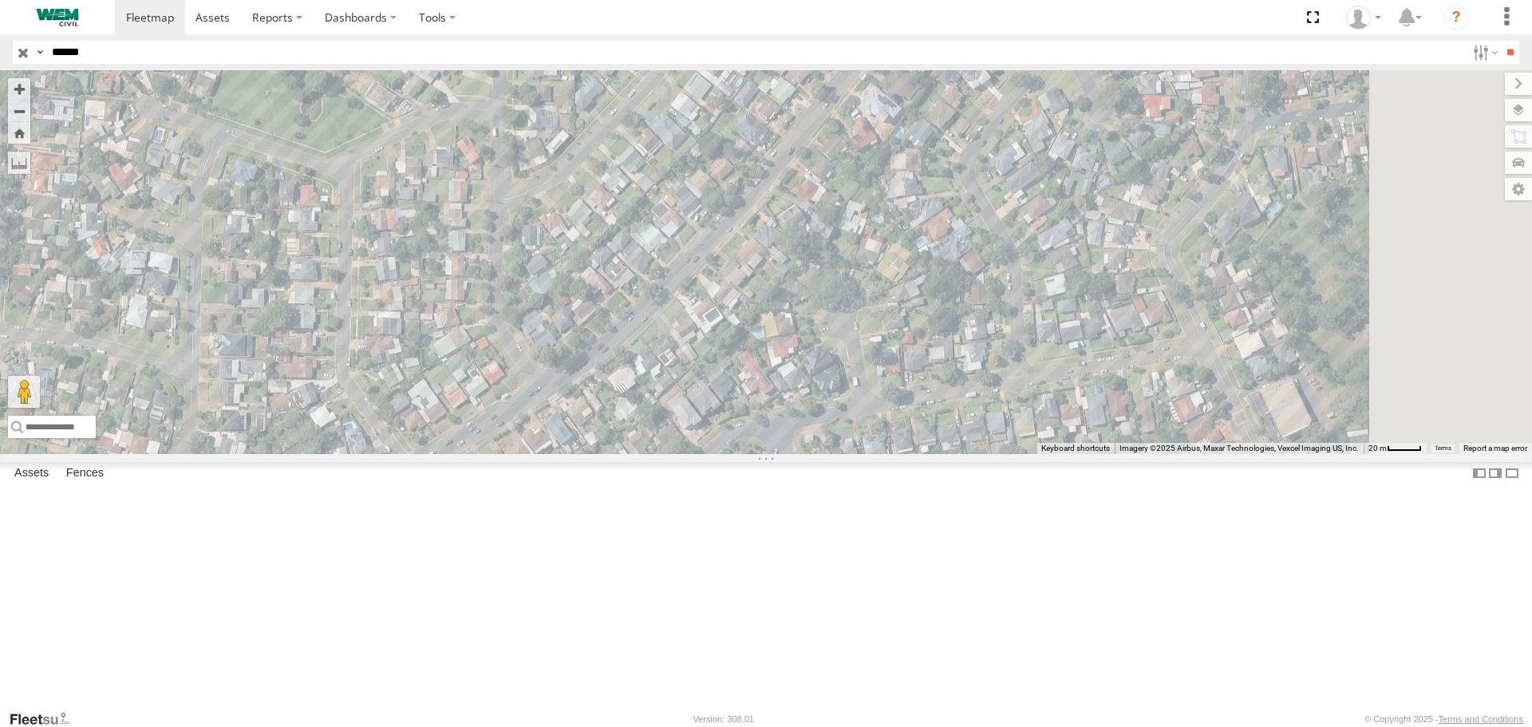
drag, startPoint x: 648, startPoint y: 386, endPoint x: 503, endPoint y: 577, distance: 240.4
click at [504, 453] on div "Car-EYC55X Greater Sydney 92" at bounding box center [766, 261] width 1532 height 383
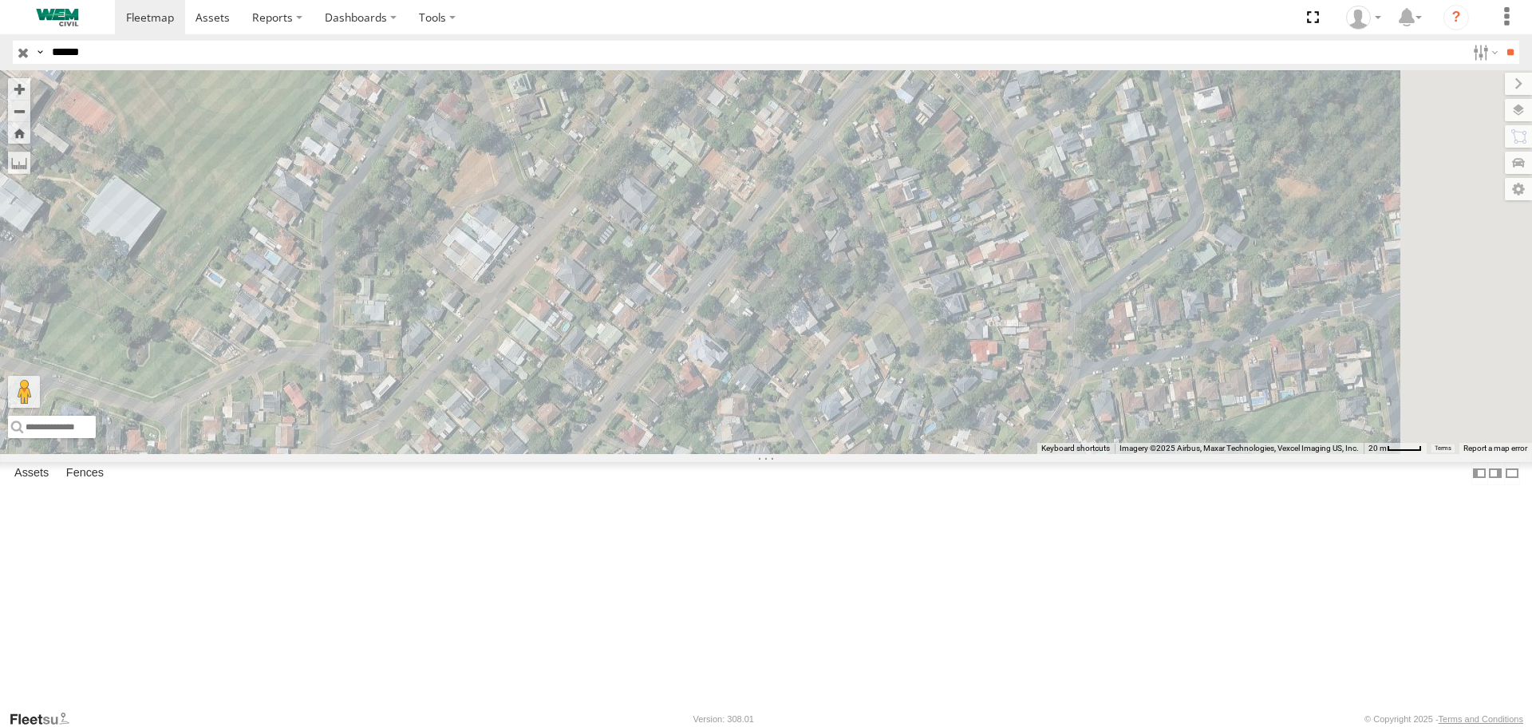
drag, startPoint x: 671, startPoint y: 374, endPoint x: 571, endPoint y: 527, distance: 182.2
click at [571, 453] on div "Car-EYC55X Greater Sydney 92" at bounding box center [766, 261] width 1532 height 383
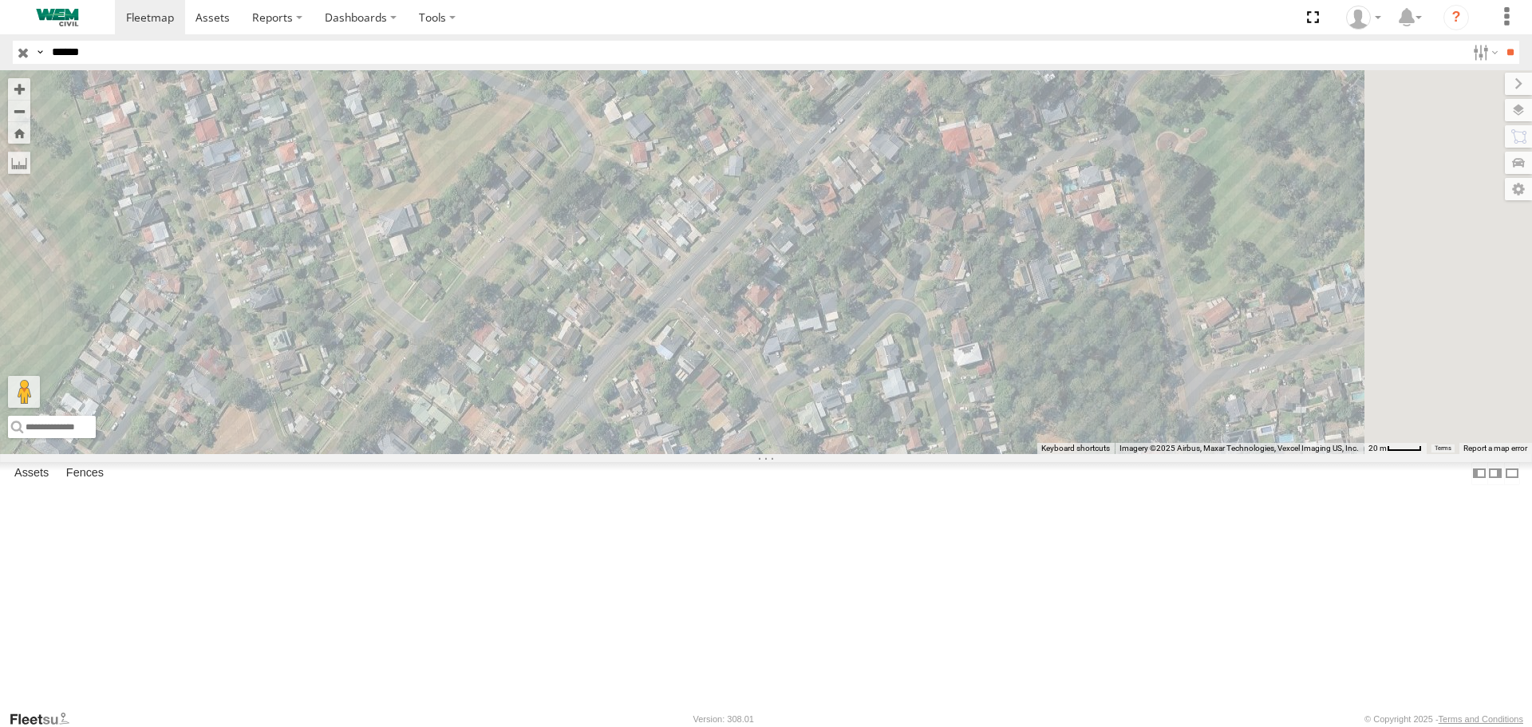
drag, startPoint x: 811, startPoint y: 289, endPoint x: 635, endPoint y: 440, distance: 231.5
click at [635, 440] on div "Car-EYC55X Greater Sydney 92" at bounding box center [766, 261] width 1532 height 383
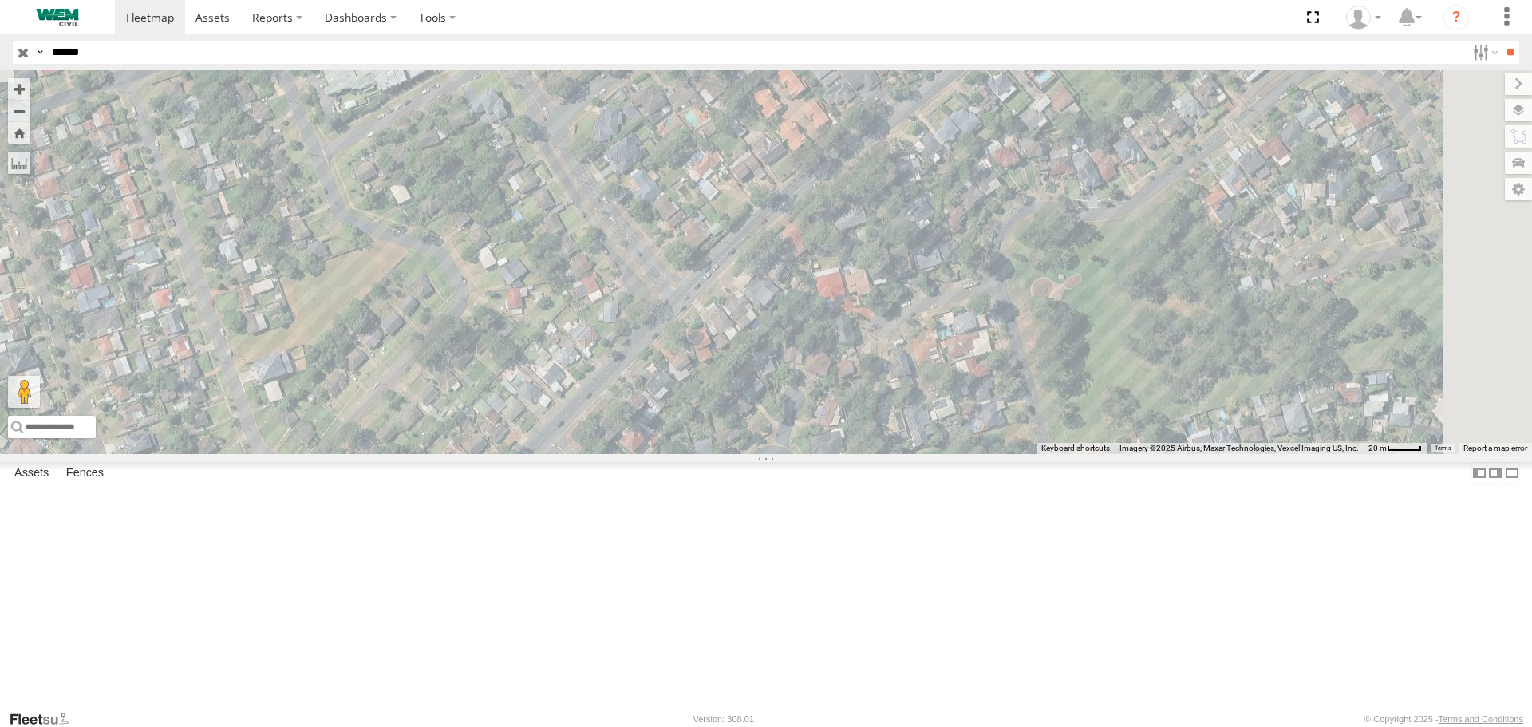
drag, startPoint x: 742, startPoint y: 299, endPoint x: 607, endPoint y: 441, distance: 196.5
click at [607, 441] on div "Car-EYC55X Greater Sydney 92" at bounding box center [766, 261] width 1532 height 383
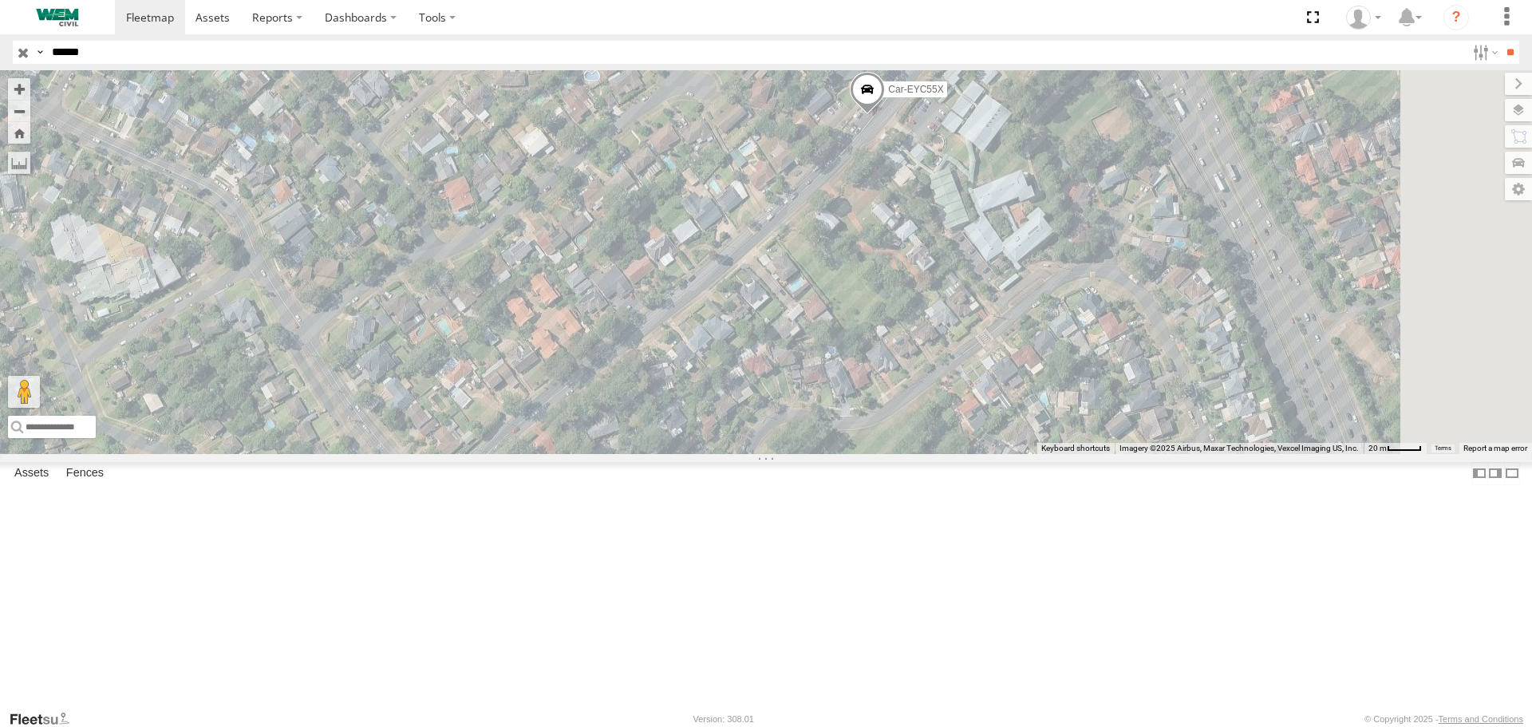
drag, startPoint x: 793, startPoint y: 289, endPoint x: 666, endPoint y: 380, distance: 155.5
click at [603, 453] on div "Car-EYC55X Greater Sydney 92" at bounding box center [766, 261] width 1532 height 383
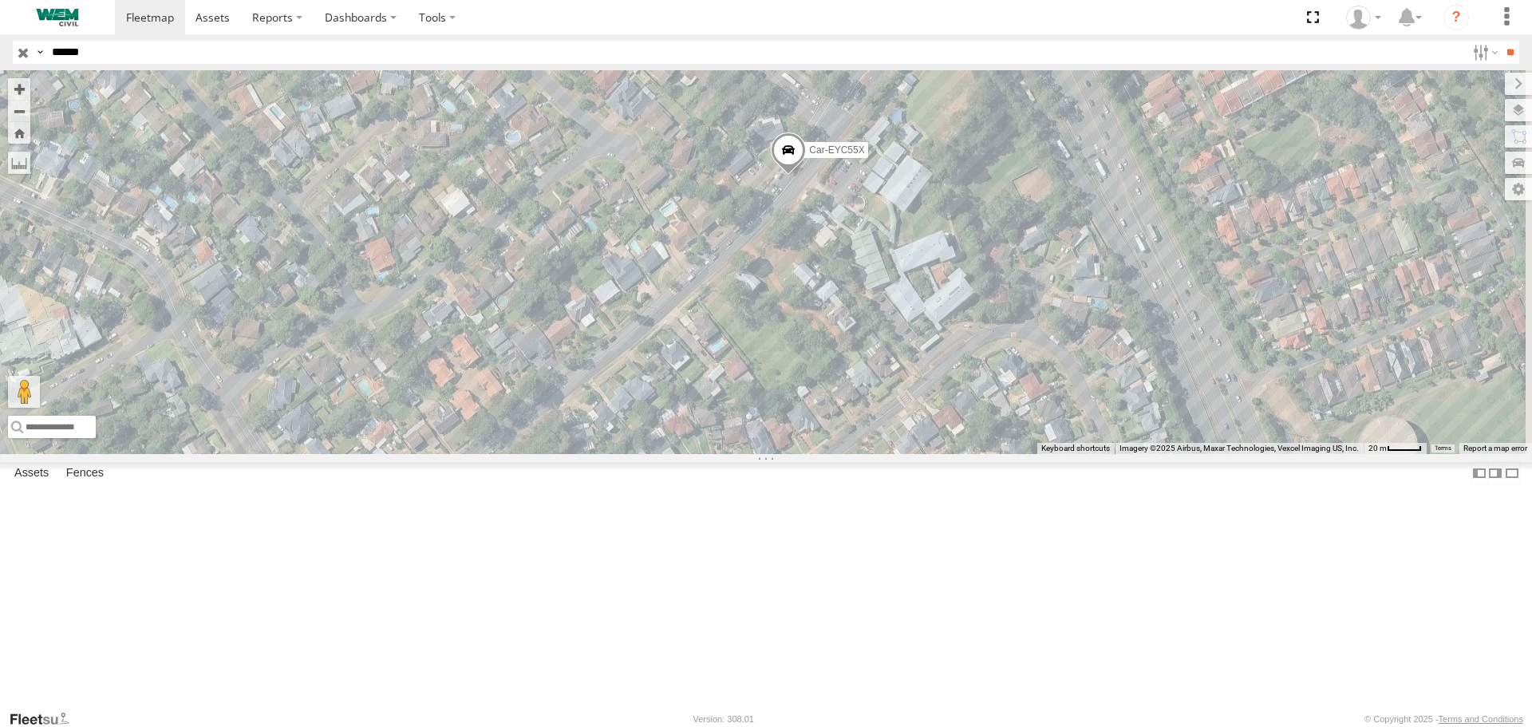
drag, startPoint x: 690, startPoint y: 342, endPoint x: 653, endPoint y: 387, distance: 58.5
click at [653, 387] on div "Car-EYC55X Greater Sydney 92" at bounding box center [766, 261] width 1532 height 383
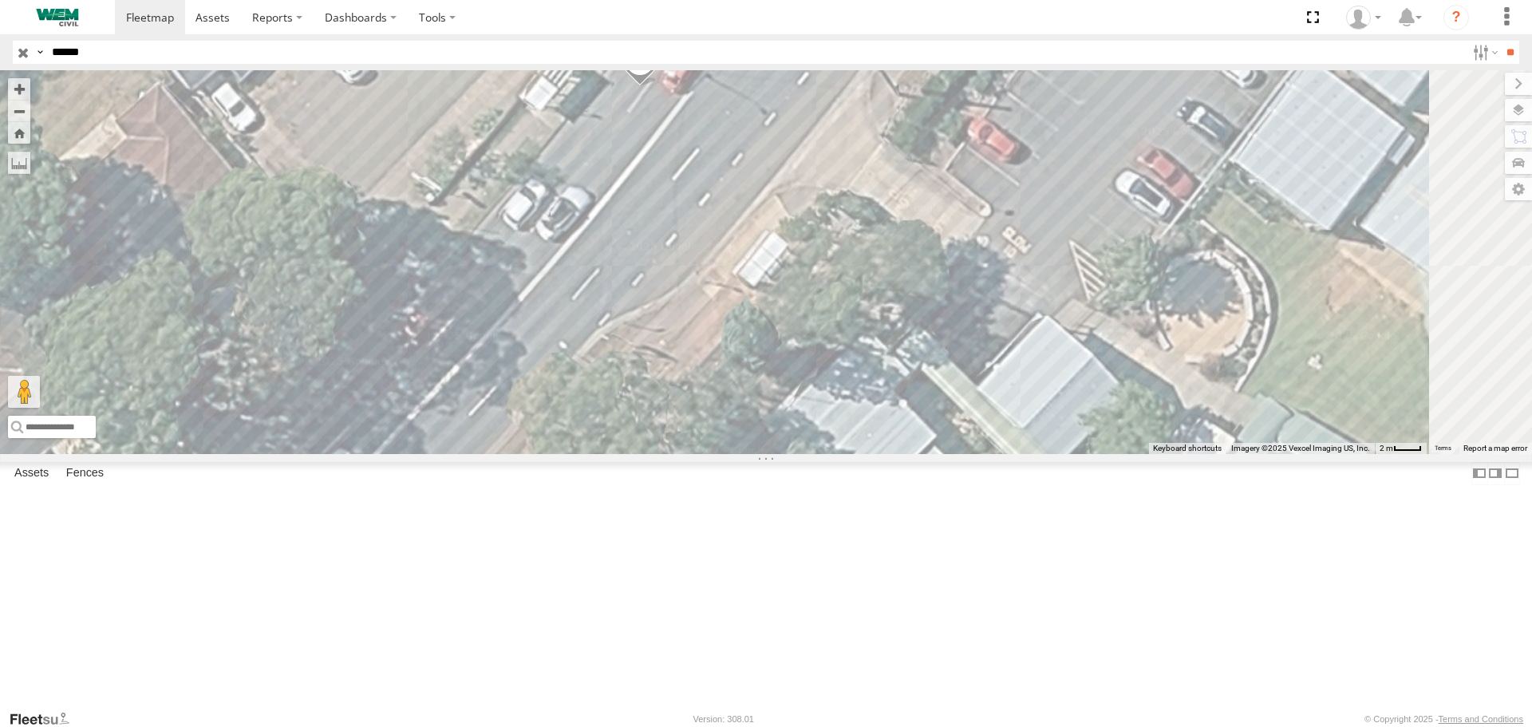
click at [623, 86] on span at bounding box center [640, 64] width 35 height 43
click at [631, 68] on label at bounding box center [646, 62] width 31 height 11
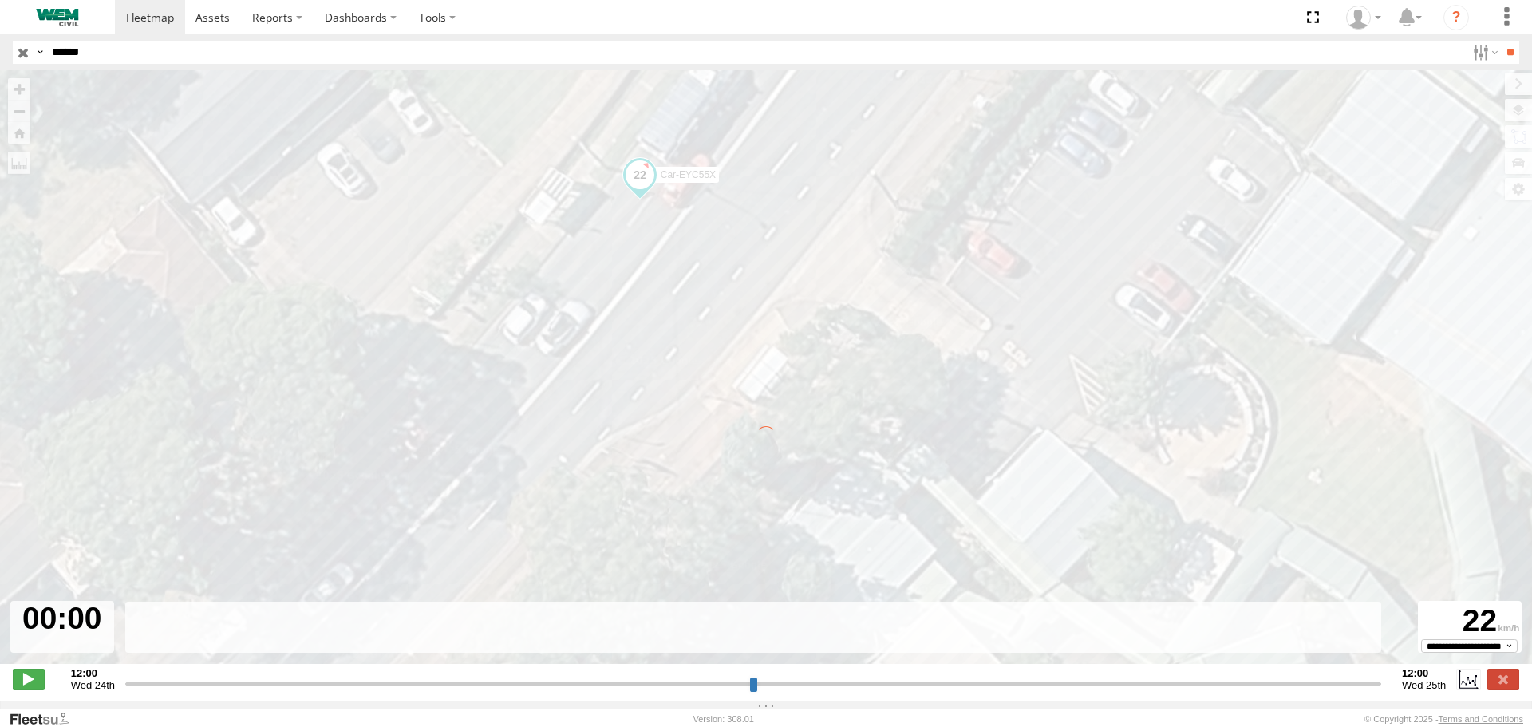
type input "**********"
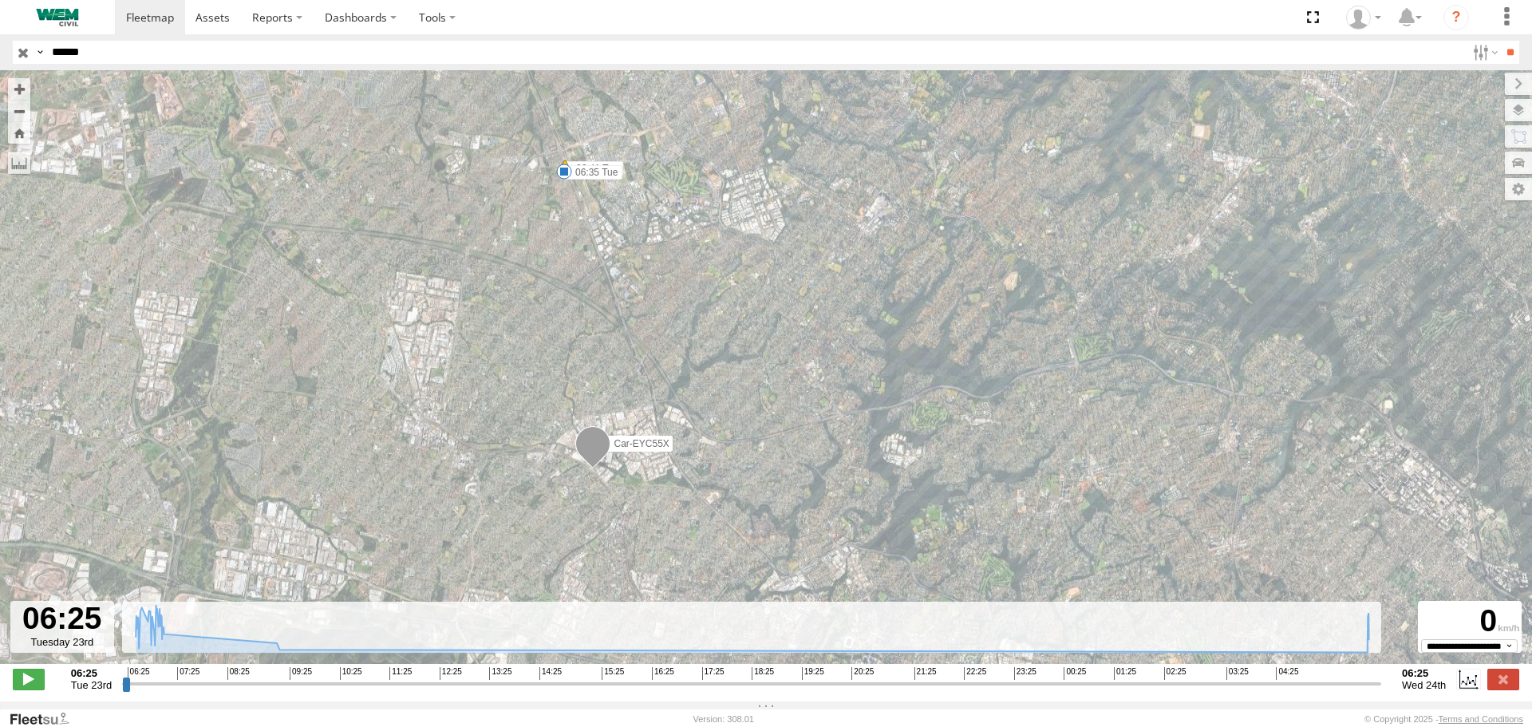
drag, startPoint x: 738, startPoint y: 378, endPoint x: 457, endPoint y: -40, distance: 503.8
click at [457, 0] on html at bounding box center [766, 363] width 1532 height 727
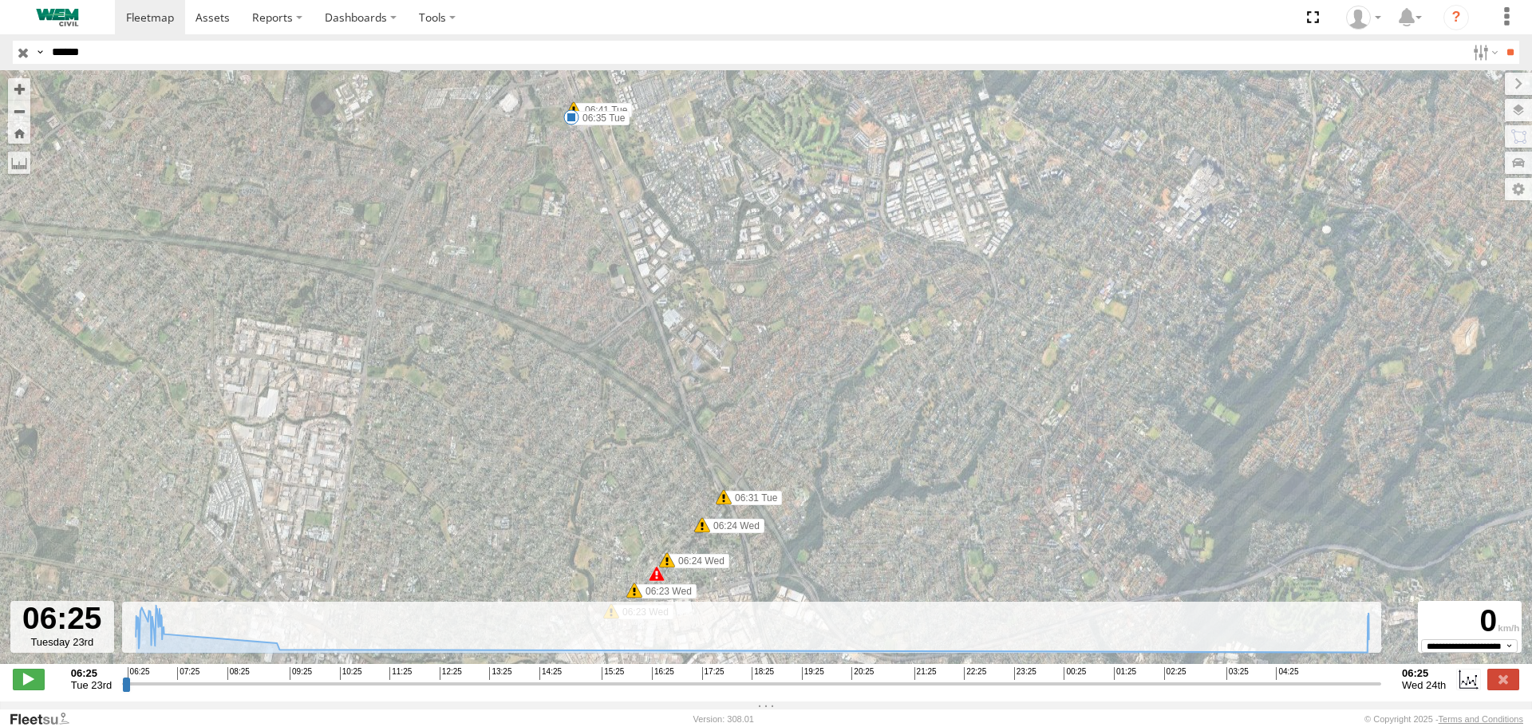
click at [651, 352] on div "Car-EYC55X 06:35 Tue 06:41 Tue 07:00 Tue 09:44 Tue 12:33 Tue 12:33 Tue 15:10 Tu…" at bounding box center [766, 375] width 1532 height 611
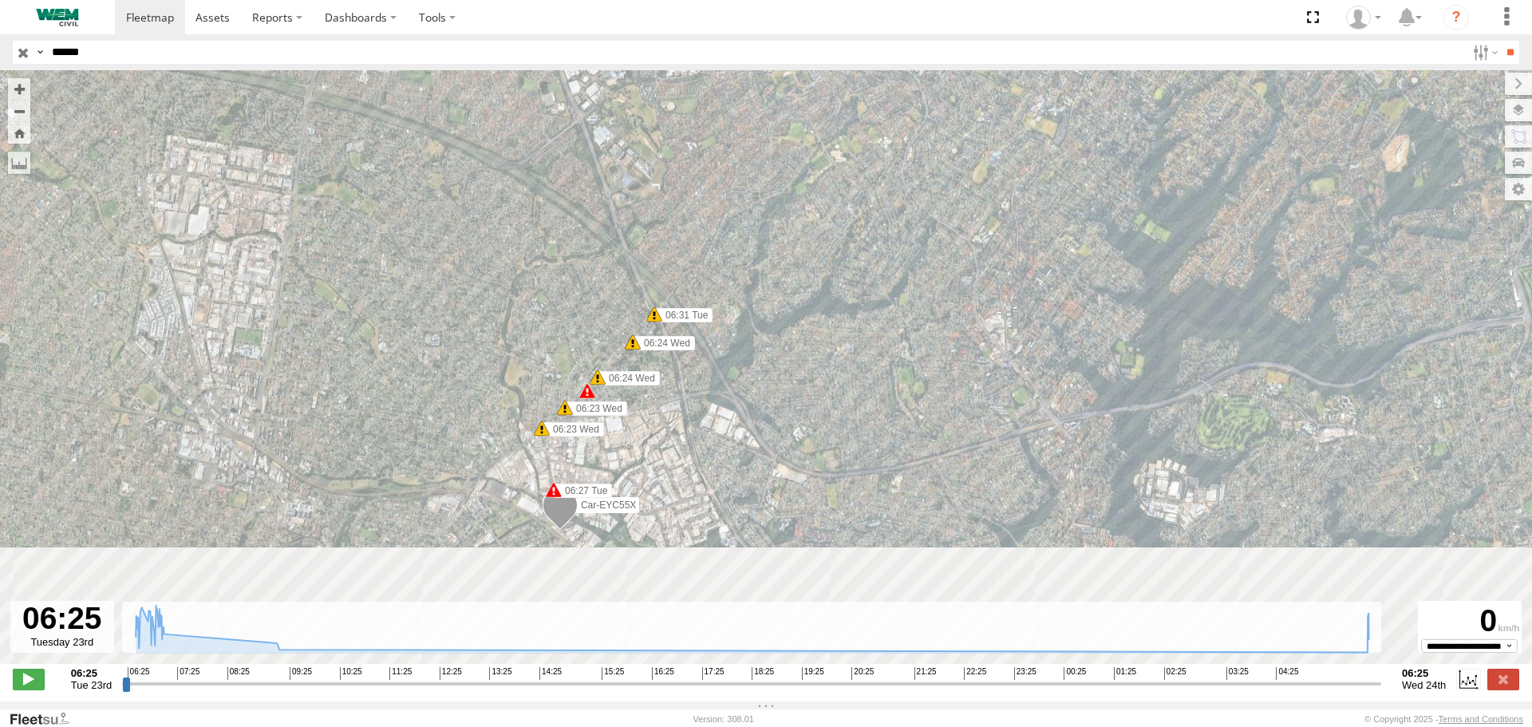
drag, startPoint x: 591, startPoint y: 207, endPoint x: 525, endPoint y: 16, distance: 201.7
click at [525, 16] on body at bounding box center [766, 363] width 1532 height 727
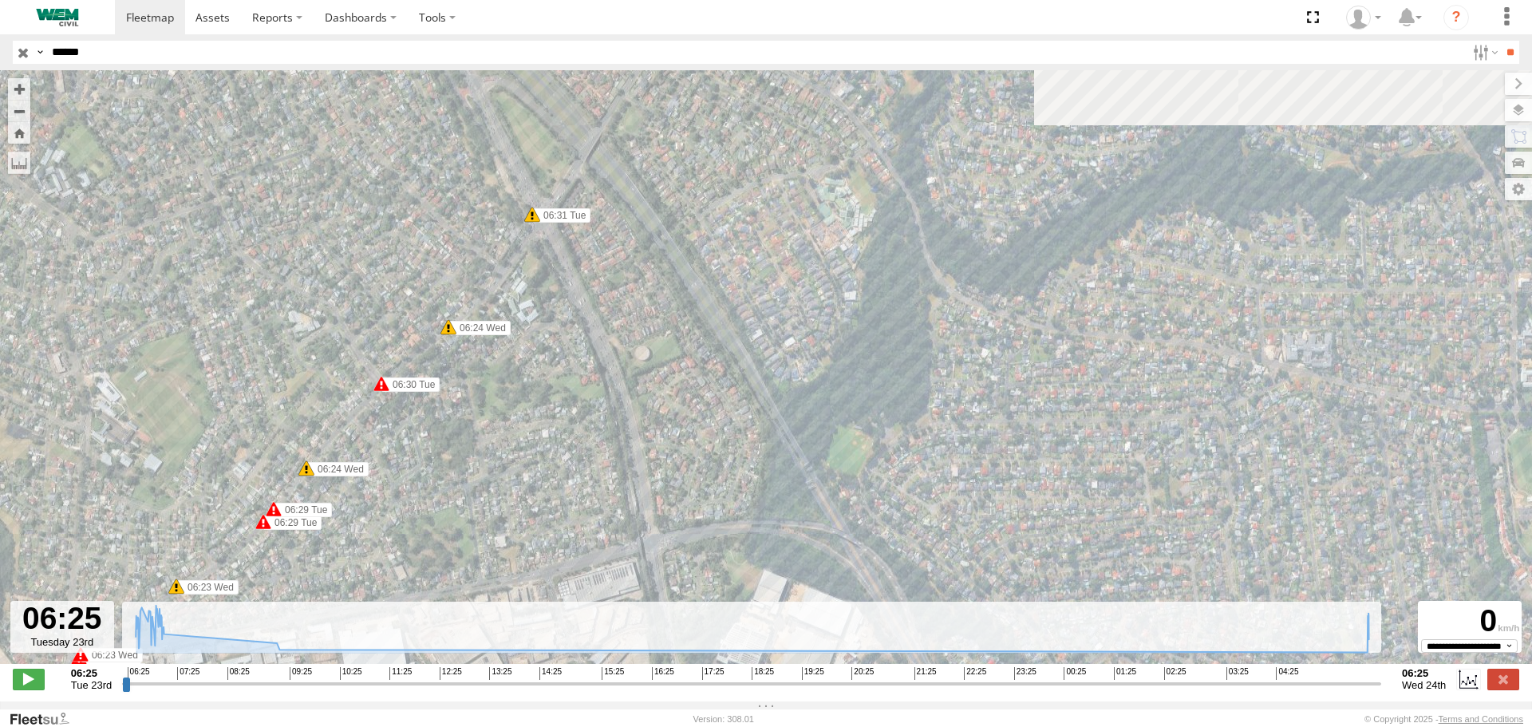
drag, startPoint x: 553, startPoint y: 90, endPoint x: 558, endPoint y: 359, distance: 269.0
click at [558, 358] on div "Car-EYC55X 06:35 Tue 06:41 Tue 07:00 Tue 09:44 Tue 12:33 Tue 12:33 Tue 15:10 Tu…" at bounding box center [766, 375] width 1532 height 611
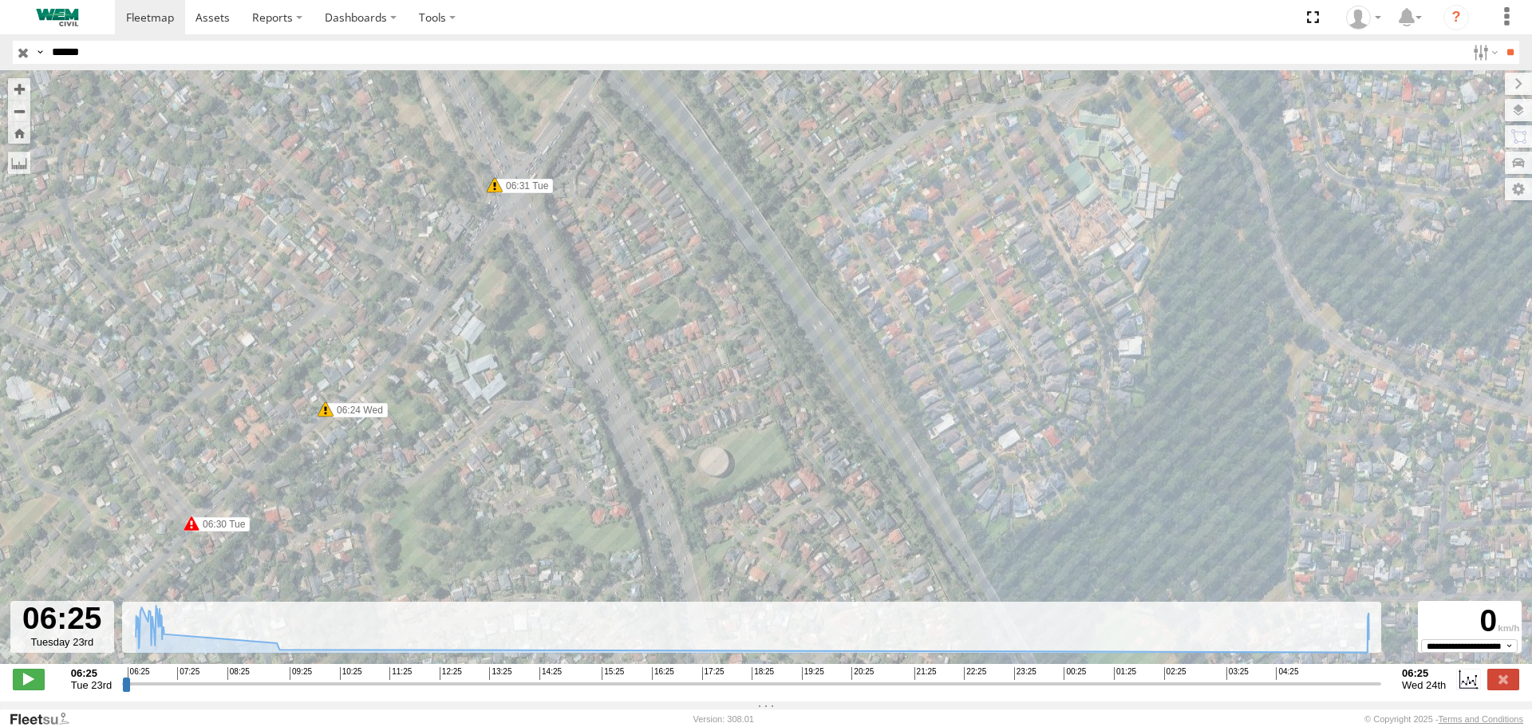
click at [544, 311] on div "Car-EYC55X 06:35 Tue 06:41 Tue 07:00 Tue 09:44 Tue 12:33 Tue 12:33 Tue 15:10 Tu…" at bounding box center [766, 375] width 1532 height 611
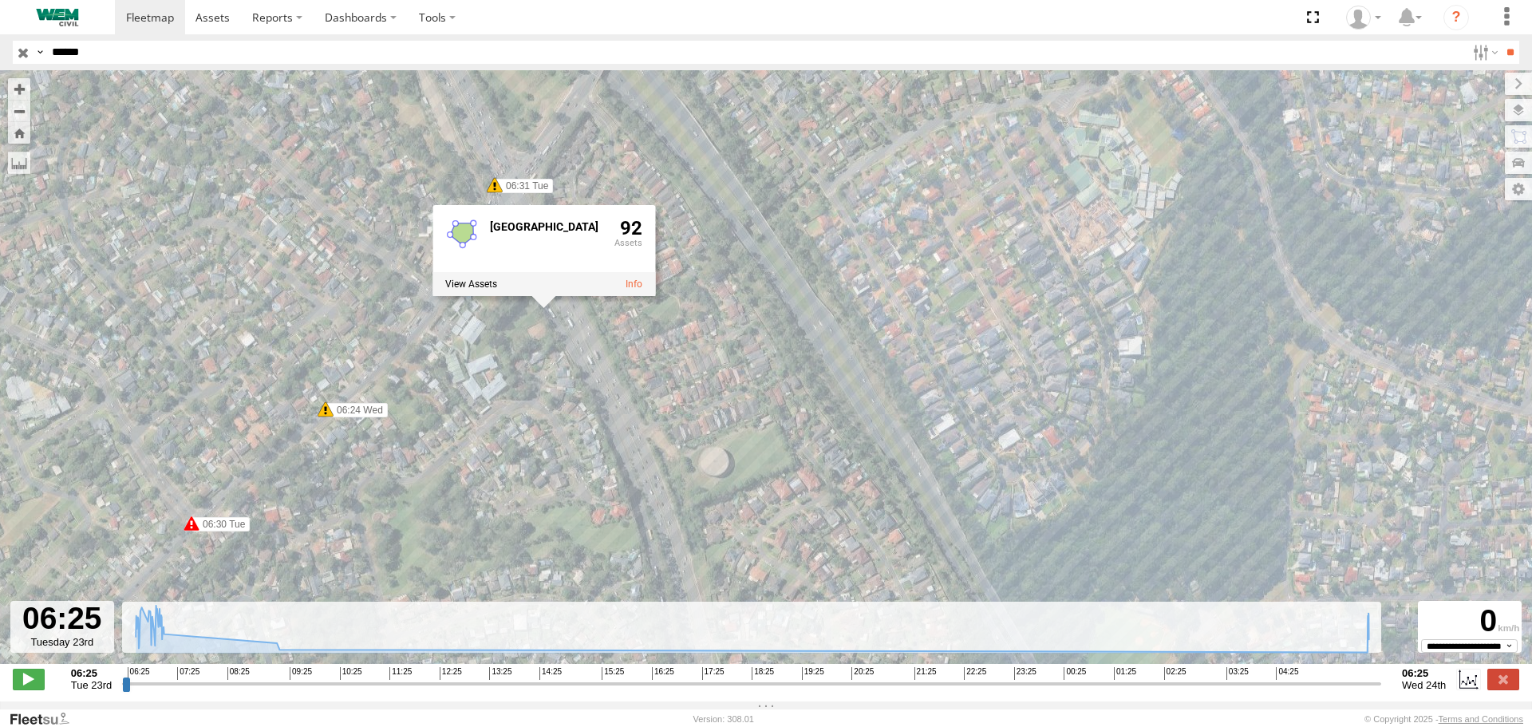
click at [659, 175] on div "Car-EYC55X 06:35 Tue 06:41 Tue 07:00 Tue 09:44 Tue 12:33 Tue 12:33 Tue 15:10 Tu…" at bounding box center [766, 375] width 1532 height 611
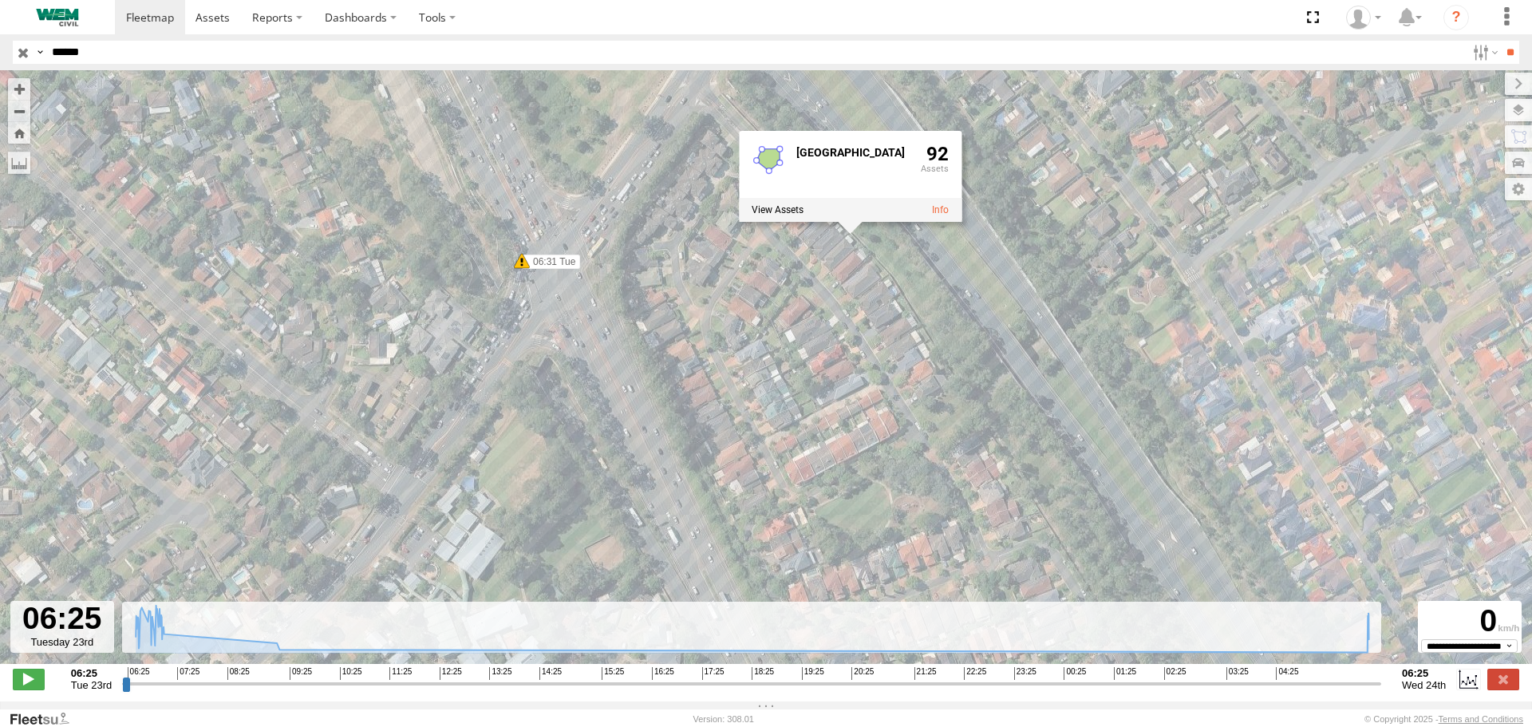
drag, startPoint x: 449, startPoint y: 247, endPoint x: 575, endPoint y: 390, distance: 190.0
click at [571, 392] on div "Car-EYC55X 06:35 Tue 06:41 Tue 07:00 Tue 09:44 Tue 12:33 Tue 12:33 Tue 15:10 Tu…" at bounding box center [766, 375] width 1532 height 611
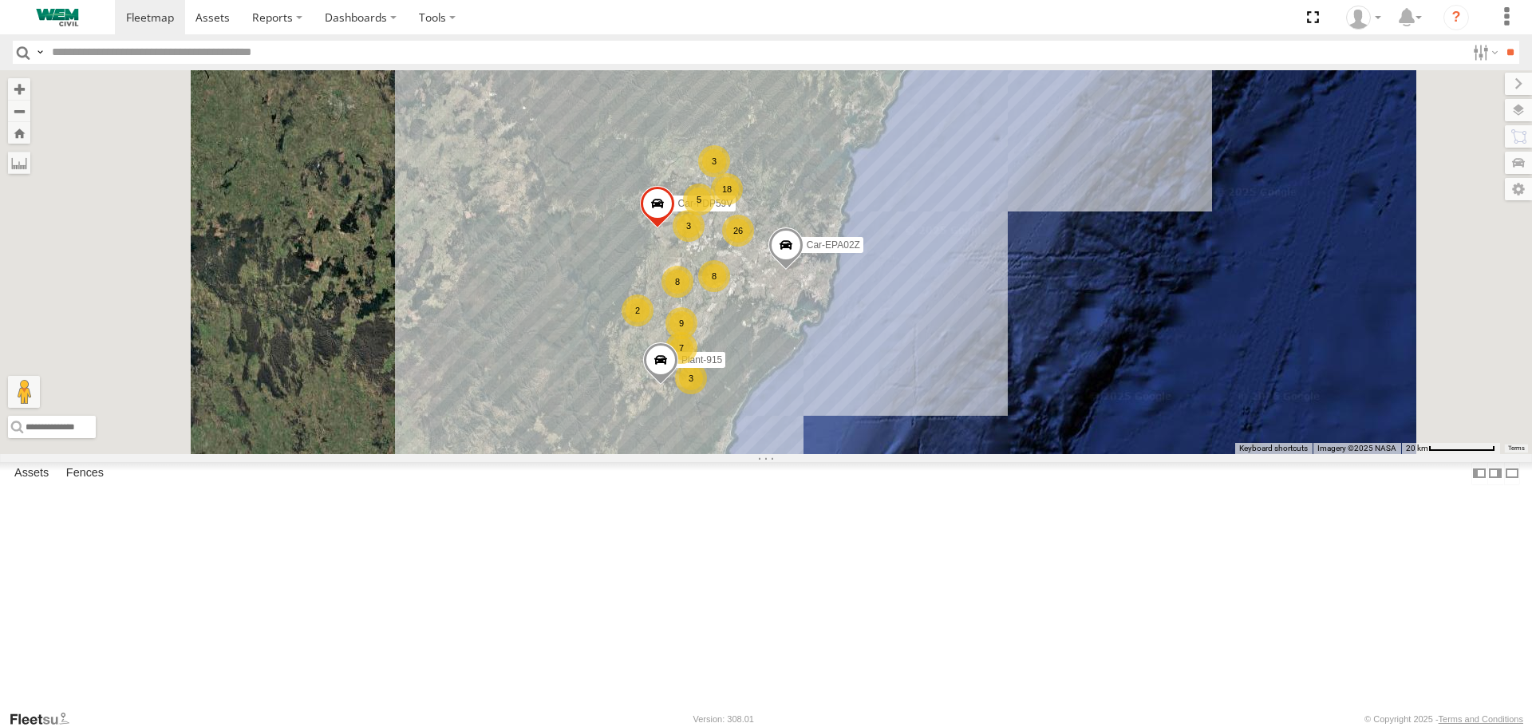
click at [180, 56] on input "text" at bounding box center [755, 52] width 1421 height 23
click at [196, 49] on input "text" at bounding box center [755, 52] width 1421 height 23
click at [1501, 41] on input "**" at bounding box center [1510, 52] width 18 height 23
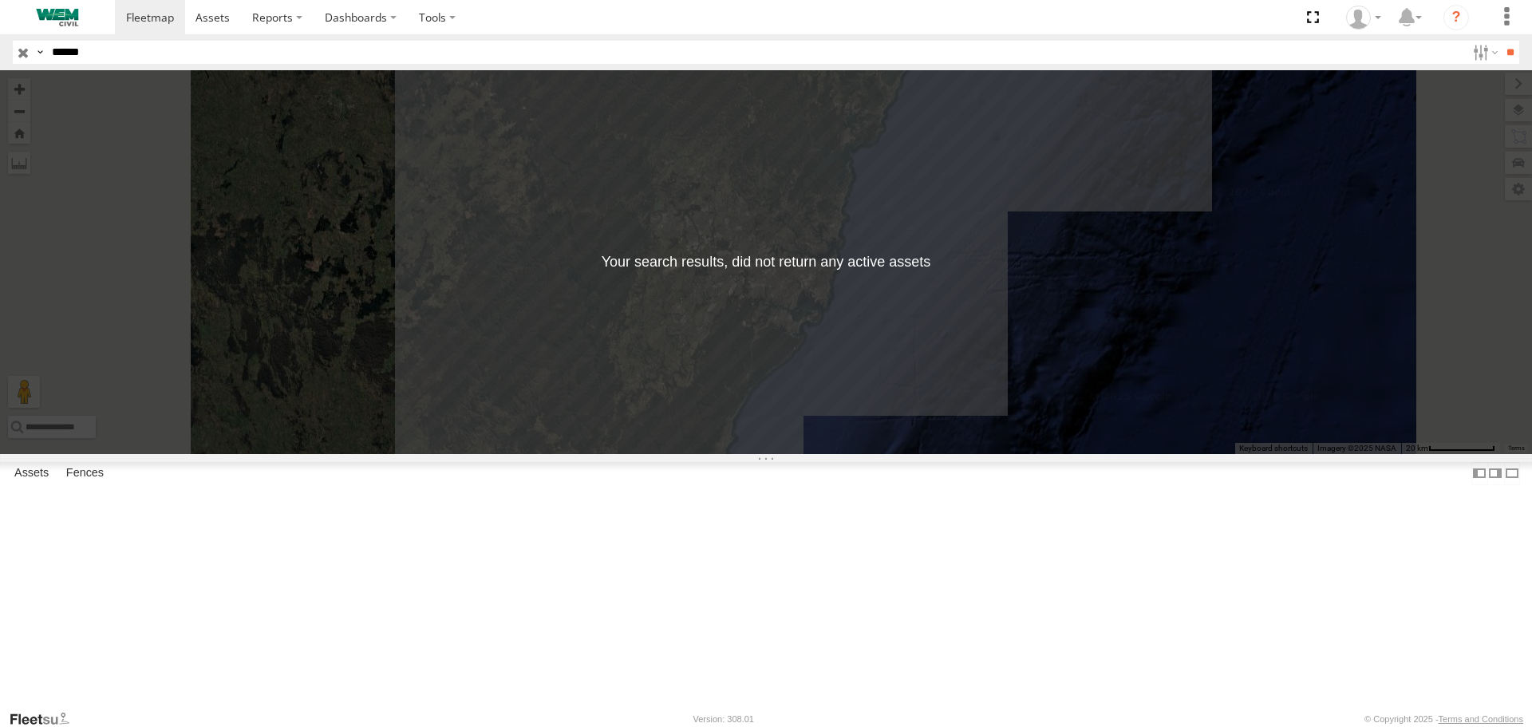
click at [195, 60] on input "******" at bounding box center [755, 52] width 1421 height 23
drag, startPoint x: 68, startPoint y: 52, endPoint x: 45, endPoint y: 48, distance: 23.5
click at [45, 48] on div "Search Query Asset ID Asset Label Registration Manufacturer Model VIN Job ID Dr…" at bounding box center [757, 52] width 1489 height 23
type input "******"
click at [1501, 41] on input "**" at bounding box center [1510, 52] width 18 height 23
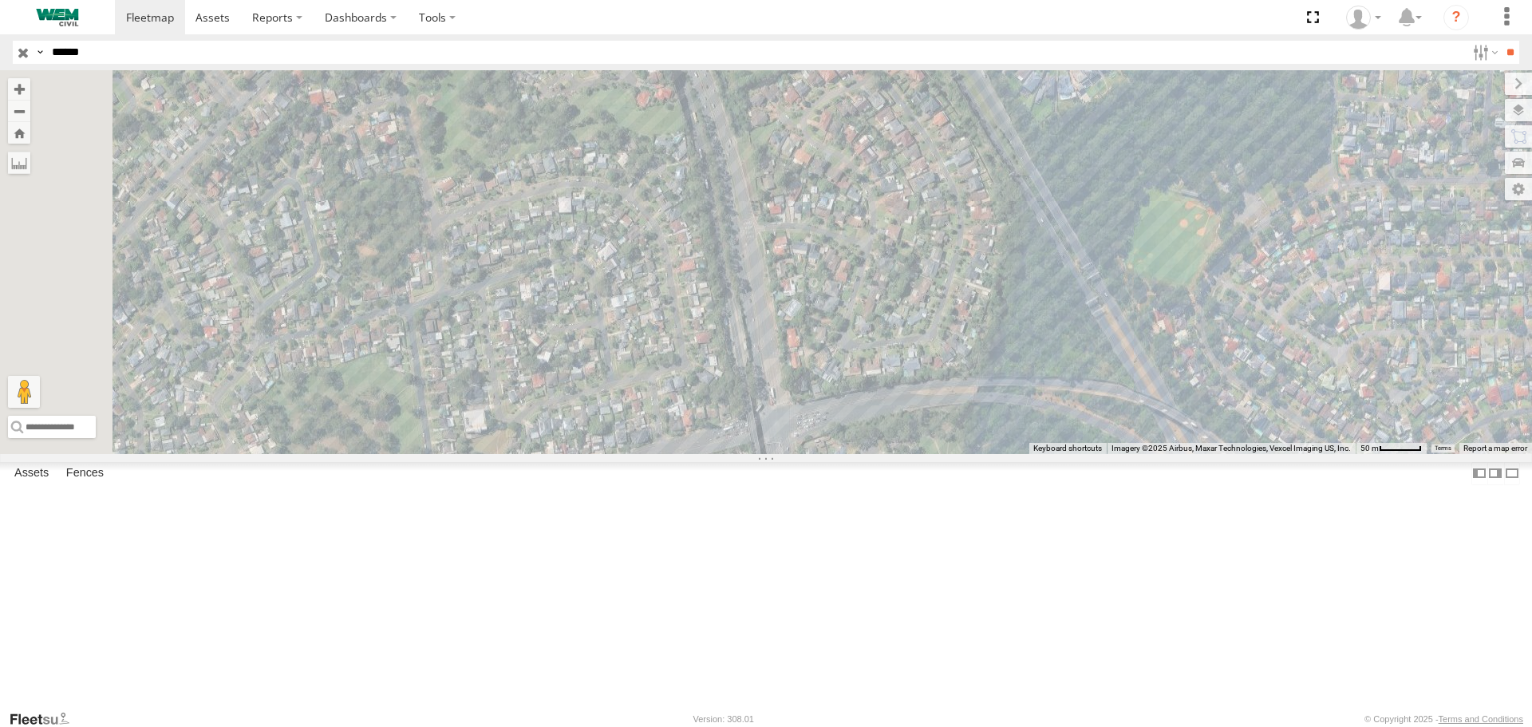
drag, startPoint x: 472, startPoint y: 349, endPoint x: 926, endPoint y: 445, distance: 464.3
click at [926, 445] on div "Car-EYC55X" at bounding box center [766, 261] width 1532 height 383
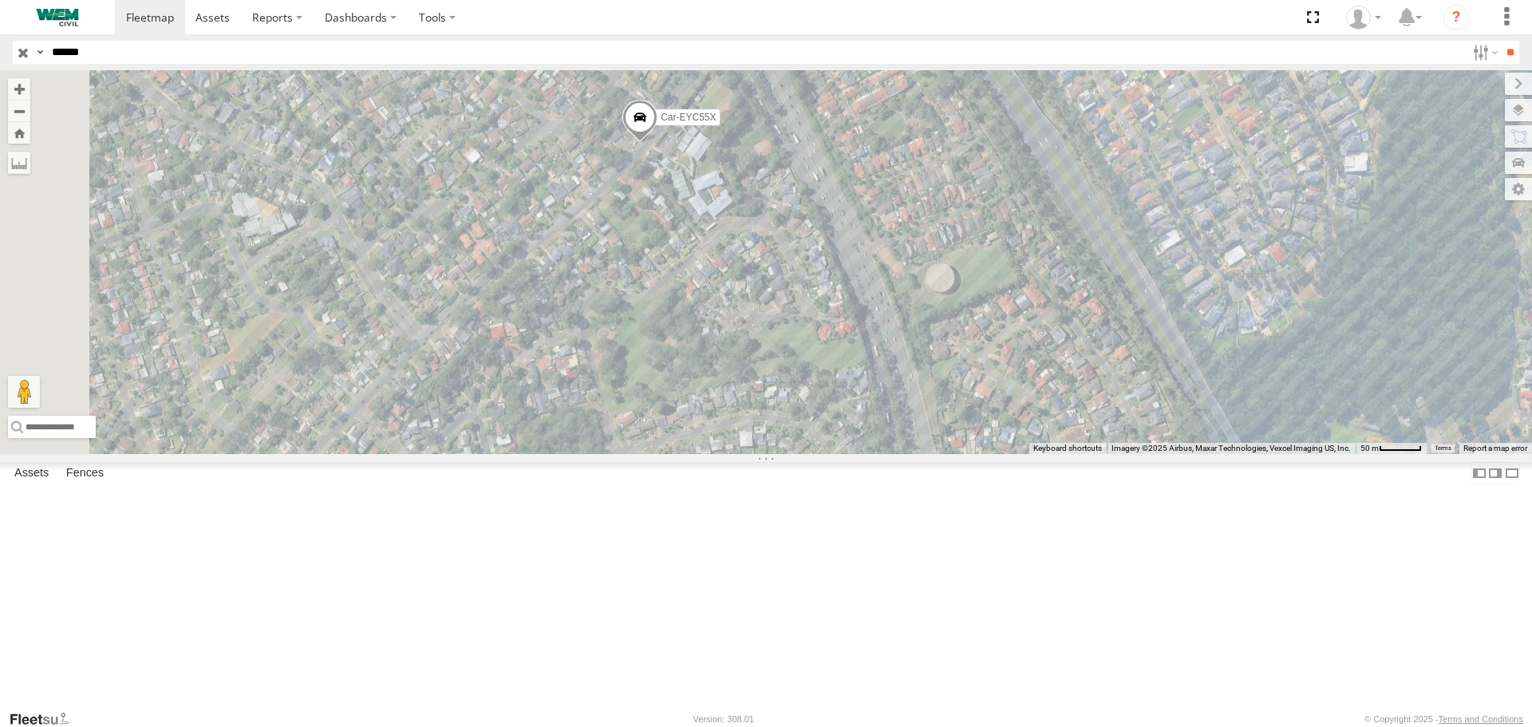
drag, startPoint x: 510, startPoint y: 326, endPoint x: 651, endPoint y: 531, distance: 248.0
click at [651, 453] on div "Car-EYC55X" at bounding box center [766, 261] width 1532 height 383
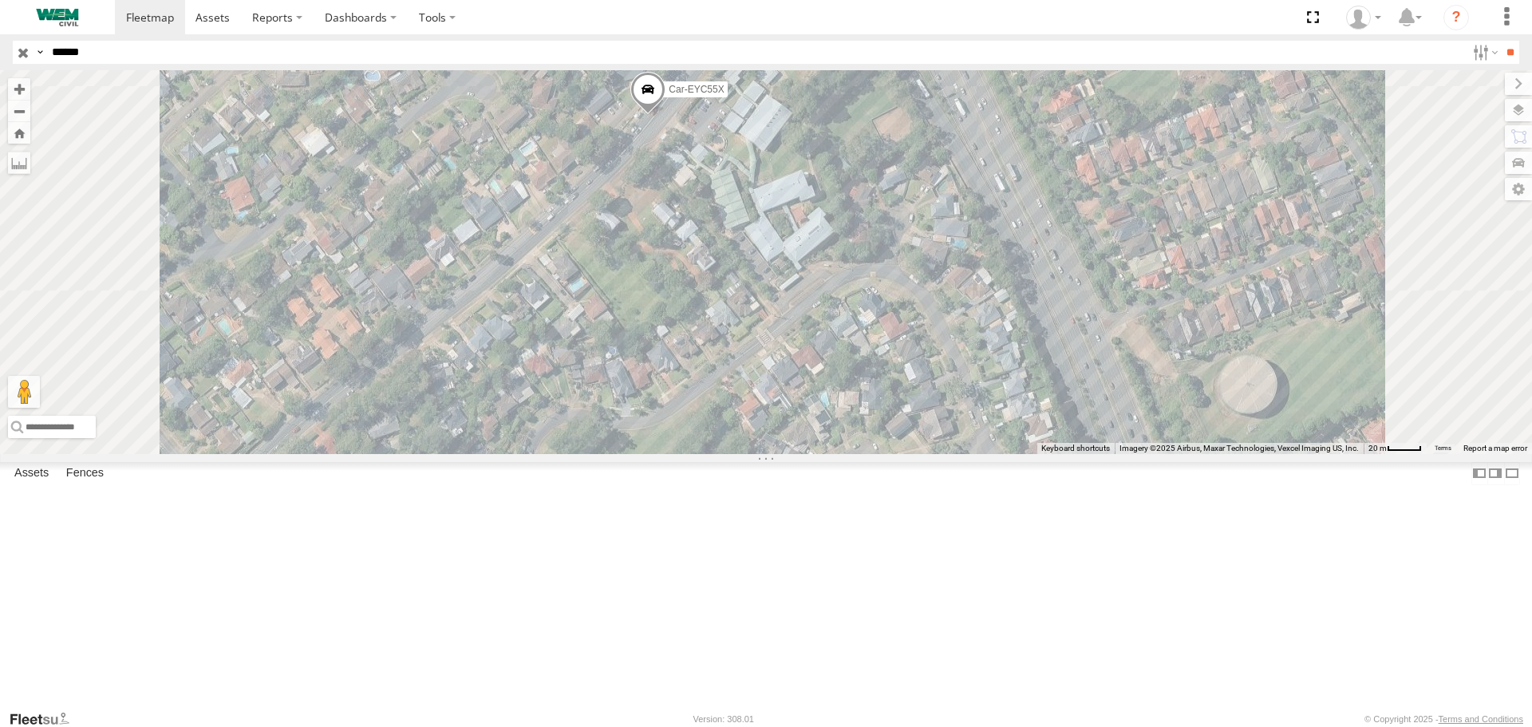
click at [631, 115] on span at bounding box center [648, 93] width 35 height 43
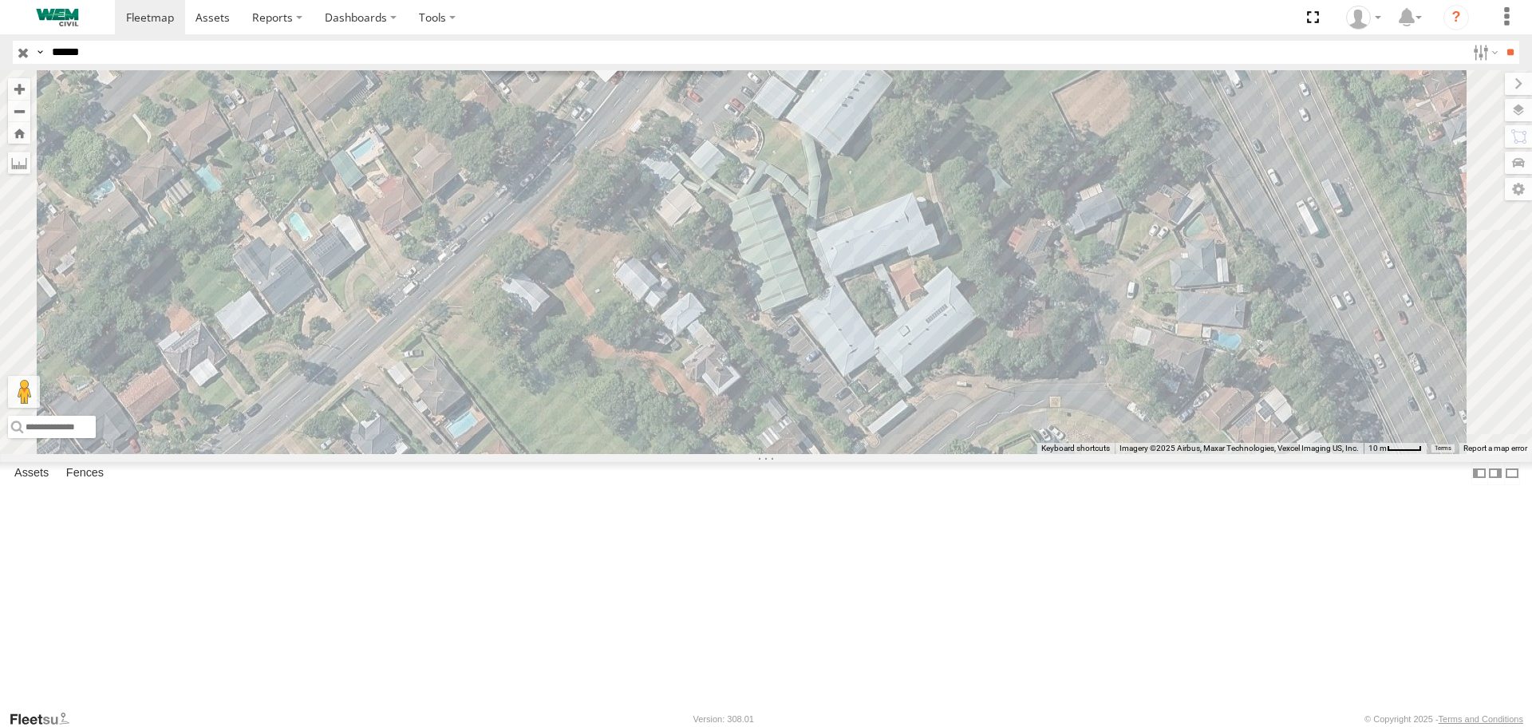
drag, startPoint x: 461, startPoint y: 169, endPoint x: 454, endPoint y: 186, distance: 17.9
click at [484, 72] on div "Car-EYC55X Utes Seven Hills Rd Kings Langley -33.7599 , 150.95406 North East 22…" at bounding box center [605, 0] width 243 height 144
click at [698, 65] on link at bounding box center [706, 58] width 17 height 11
